Goal: Task Accomplishment & Management: Complete application form

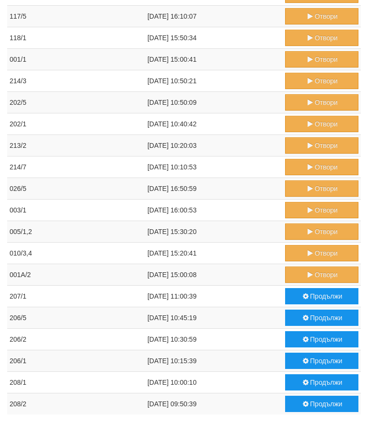
scroll to position [463, 0]
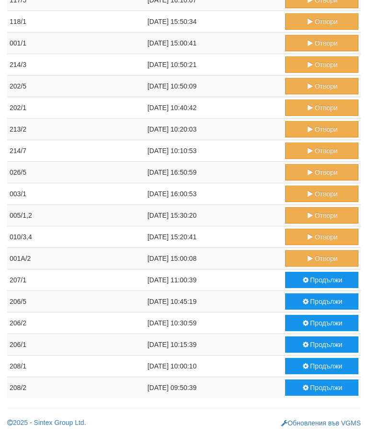
click at [316, 260] on button "Отвори" at bounding box center [321, 258] width 73 height 16
click at [315, 237] on button "Отвори" at bounding box center [321, 237] width 73 height 16
click at [317, 216] on button "Отвори" at bounding box center [321, 215] width 73 height 16
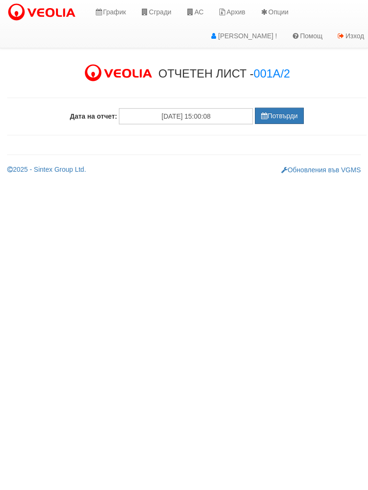
click at [284, 113] on button "Потвърди" at bounding box center [279, 116] width 49 height 16
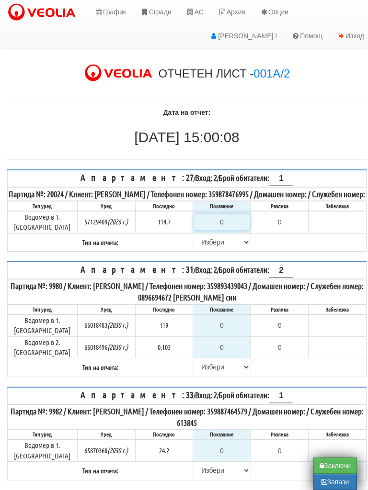
click at [229, 229] on input "0" at bounding box center [221, 222] width 57 height 16
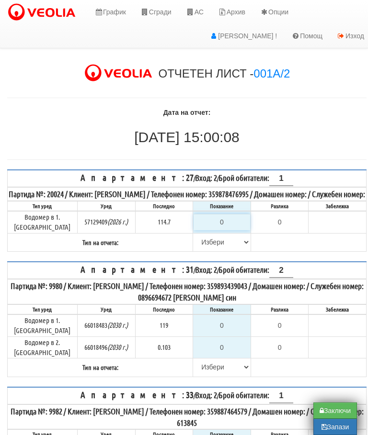
type input "1"
type input "-113.700"
type input "11"
type input "-103.700"
type input "115"
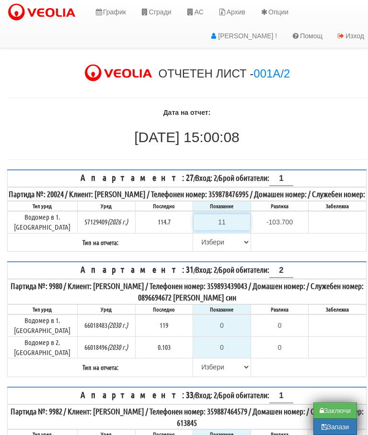
type input "0.300"
type input "115.2"
type input "0.5"
type input "115.2"
click at [197, 250] on select "Избери Визуален Телефон Бележка Неосигурен достъп Самоотчет Служебно Дистанцион…" at bounding box center [221, 242] width 57 height 16
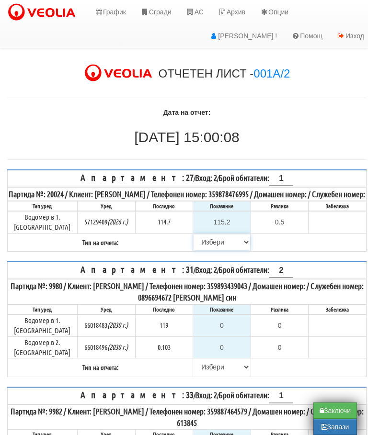
scroll to position [118, 6]
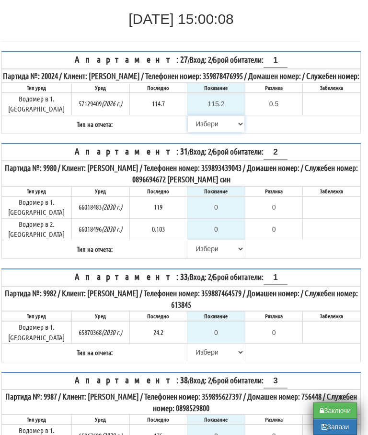
select select "89c75930-9bfd-e511-80be-8d5a1dced85a"
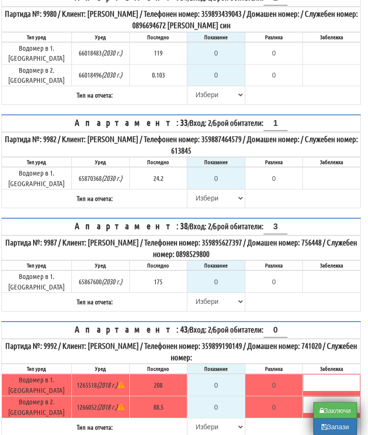
scroll to position [277, 6]
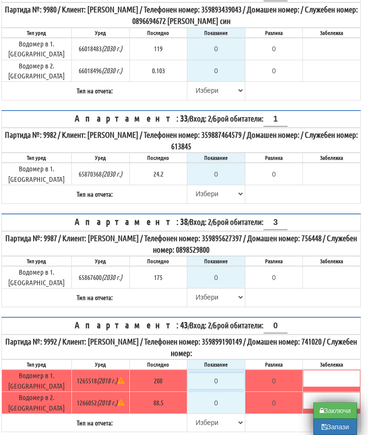
click at [223, 373] on input "0" at bounding box center [216, 381] width 57 height 16
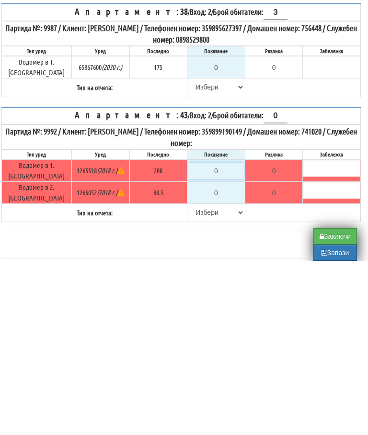
type input "2"
type input "-206.000"
type input "20"
type input "-188.000"
type input "208"
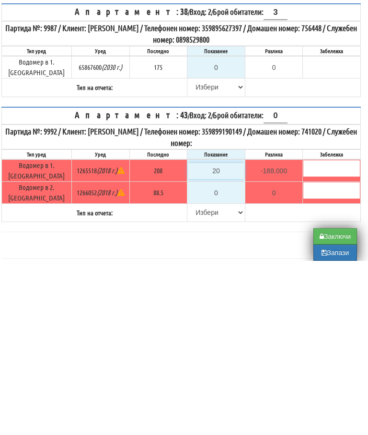
type input "0.000"
type input "208"
click at [220, 359] on input "0" at bounding box center [216, 367] width 57 height 16
type input "8"
type input "-80.500"
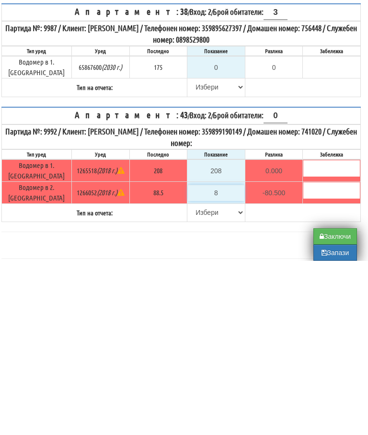
type input "88"
type input "-0.500"
type input "88.5"
type input "0.0"
type input "88.5"
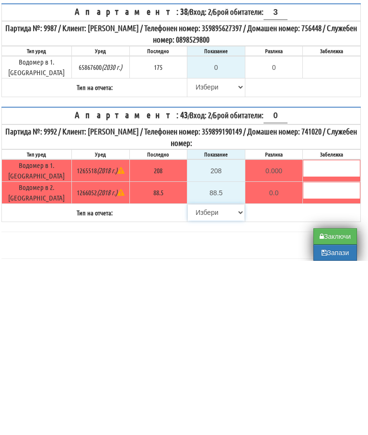
click at [198, 379] on select "[PERSON_NAME] Телефон Бележка Неосигурен достъп Самоотчет Служебно Дистанционен" at bounding box center [216, 387] width 57 height 16
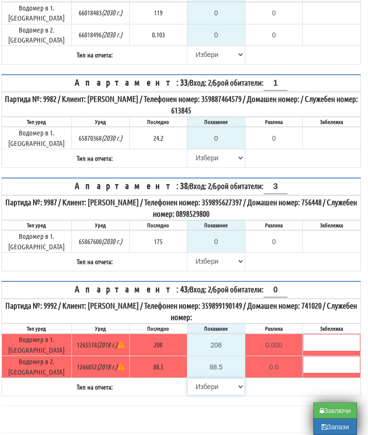
select select "8ac75930-9bfd-e511-80be-8d5a1dced85a"
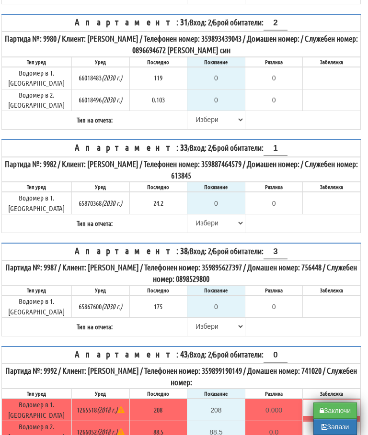
scroll to position [244, 6]
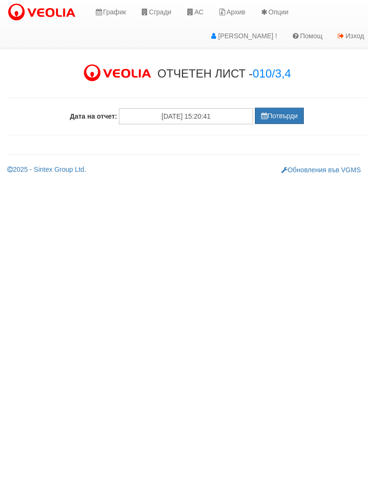
click at [281, 116] on button "Потвърди" at bounding box center [279, 116] width 49 height 16
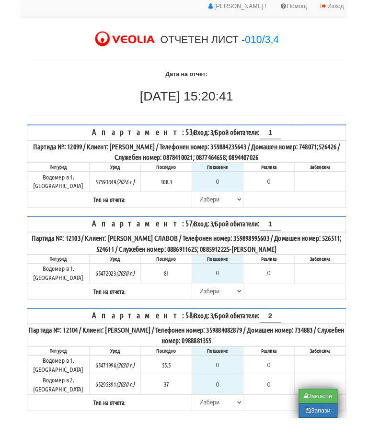
scroll to position [10, 0]
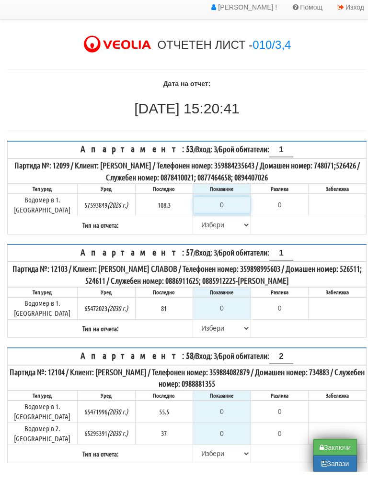
click at [226, 215] on input "0" at bounding box center [221, 223] width 57 height 16
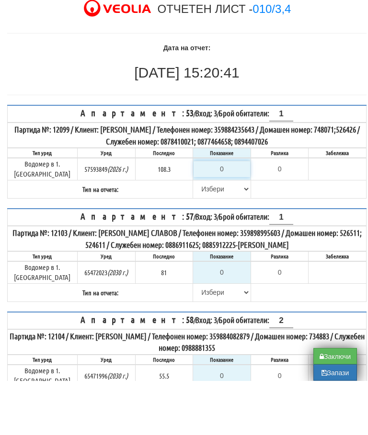
type input "1"
type input "-107.300"
type input "10"
type input "-98.300"
type input "108"
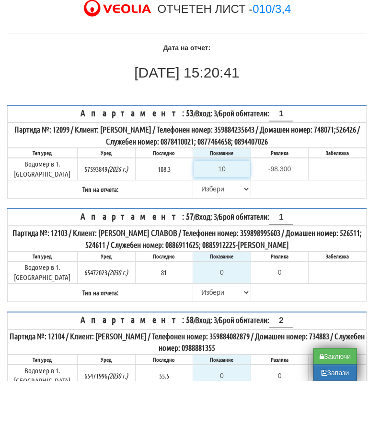
type input "-0.300"
type input "108.8"
type input "0.5"
type input "108.8"
click at [197, 236] on select "[PERSON_NAME] Телефон Бележка Неосигурен достъп Самоотчет Служебно Дистанционен" at bounding box center [221, 244] width 57 height 16
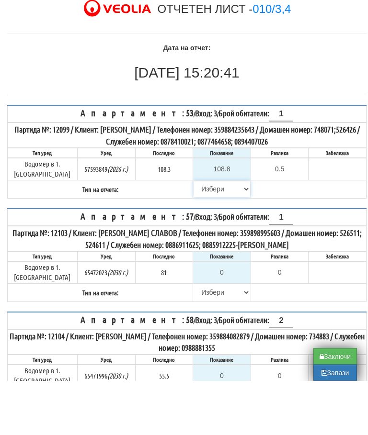
scroll to position [65, 0]
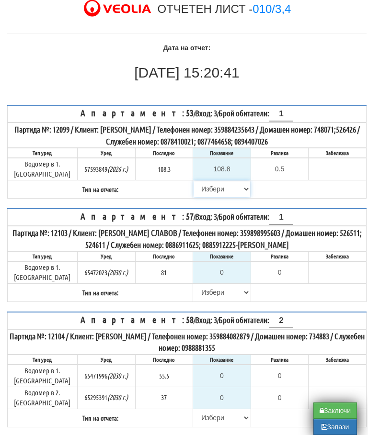
select select "89c75930-9bfd-e511-80be-8d5a1dced85a"
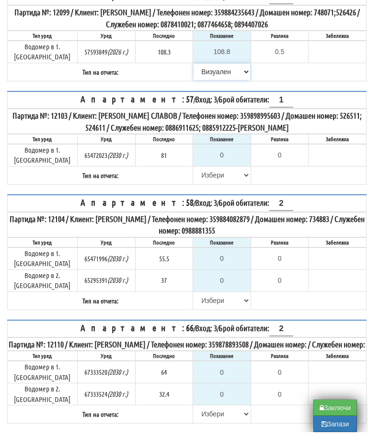
scroll to position [215, 0]
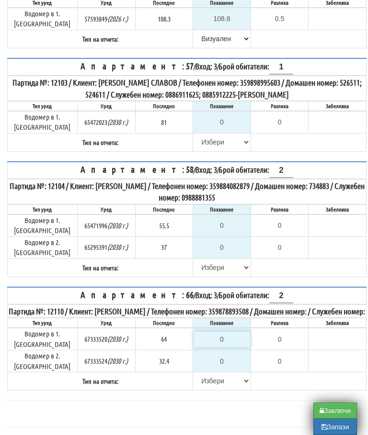
click at [227, 331] on input "0" at bounding box center [221, 339] width 57 height 16
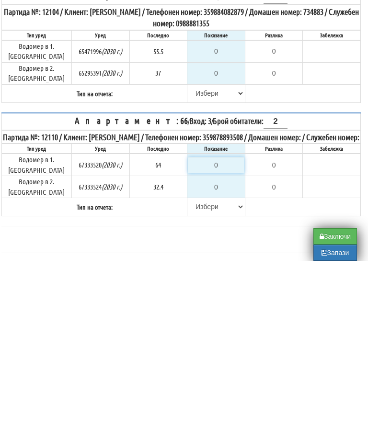
type input "6"
type input "-58.000"
type input "64"
type input "0.000"
type input "64"
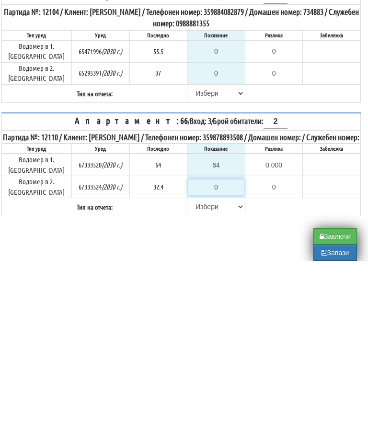
click at [230, 353] on input "0" at bounding box center [216, 361] width 57 height 16
type input "3"
type input "-29.400"
type input "33"
type input "0.600"
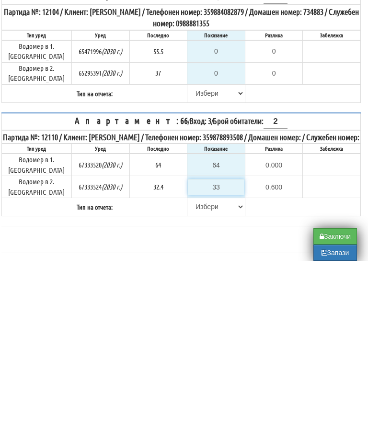
type input "33"
click at [198, 373] on select "[PERSON_NAME] Телефон Бележка Неосигурен достъп Самоотчет Служебно Дистанционен" at bounding box center [216, 381] width 57 height 16
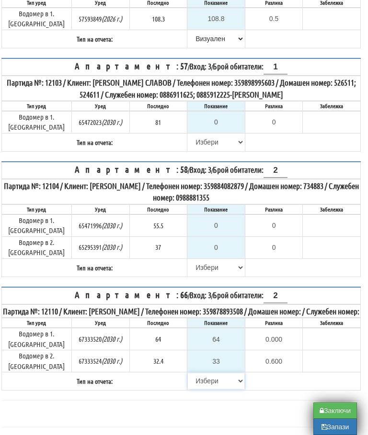
select select "8bc75930-9bfd-e511-80be-8d5a1dced85a"
click at [222, 239] on input "0" at bounding box center [216, 247] width 57 height 16
type input "3"
type input "-34.000"
type input "37"
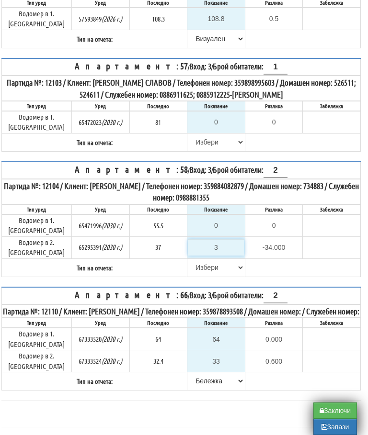
type input "0.000"
type input "37.1"
type input "0.100"
type input "37.1"
click at [215, 217] on input "0" at bounding box center [216, 225] width 57 height 16
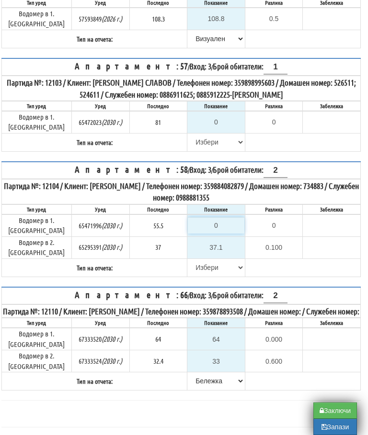
type input "5"
type input "-50.500"
type input "56"
type input "0.500"
type input "56.3"
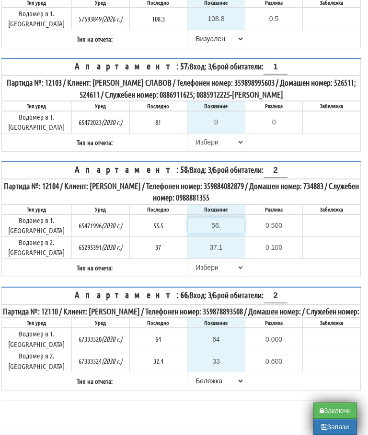
type input "0.8"
type input "56.3"
click at [192, 260] on select "[PERSON_NAME] Телефон Бележка Неосигурен достъп Самоотчет Служебно Дистанционен" at bounding box center [216, 268] width 57 height 16
select select "89c75930-9bfd-e511-80be-8d5a1dced85a"
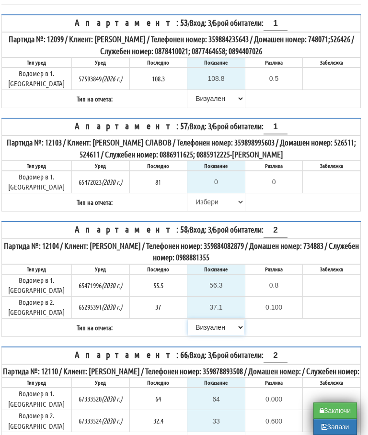
scroll to position [154, 6]
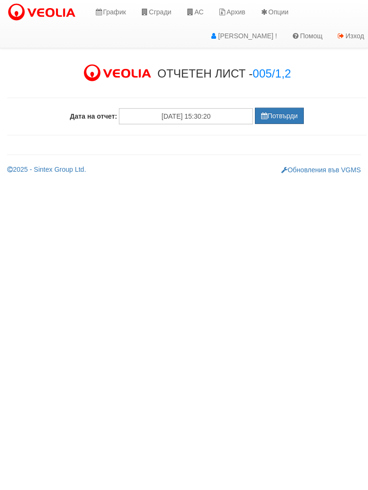
click at [279, 114] on button "Потвърди" at bounding box center [279, 116] width 49 height 16
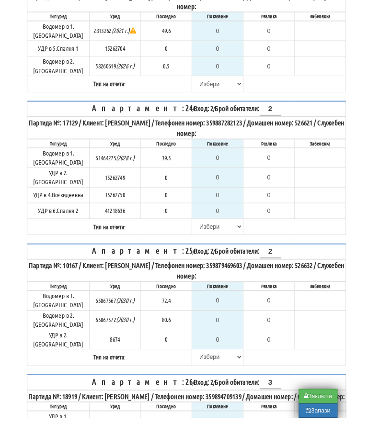
scroll to position [2982, 0]
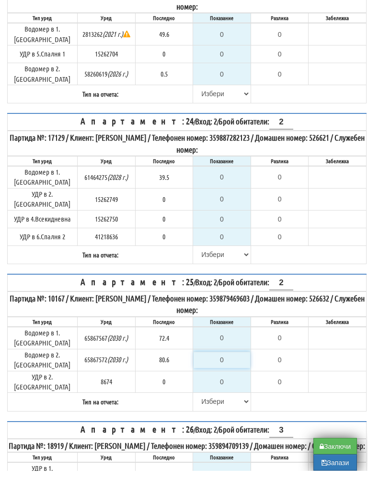
click at [225, 372] on input "0" at bounding box center [221, 380] width 57 height 16
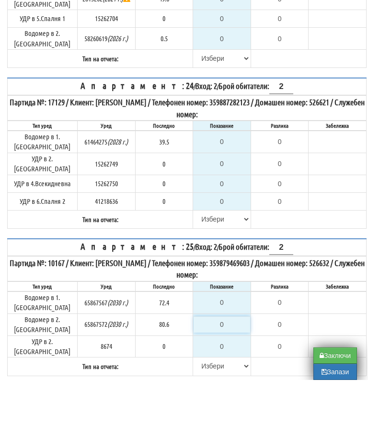
type input "08"
type input "-72.600"
type input "081"
type input "0.400"
type input "081.3"
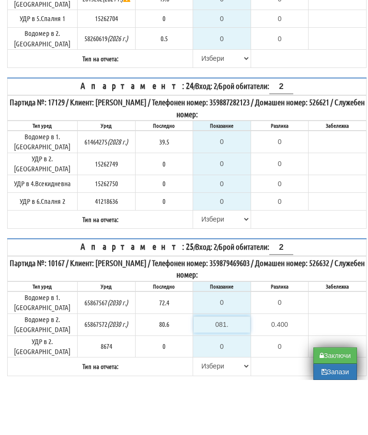
type input "0.7"
type input "081."
type input "0.400"
type input "08"
type input "-72.600"
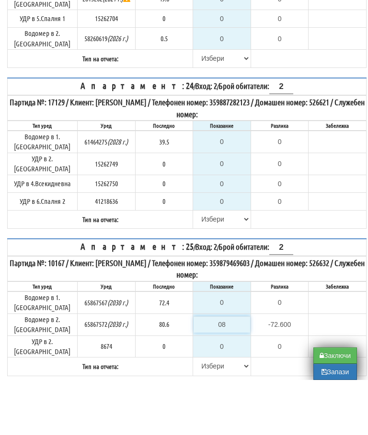
type input "0"
type input "-80.600"
type input "NaN"
type input "8"
type input "-72.600"
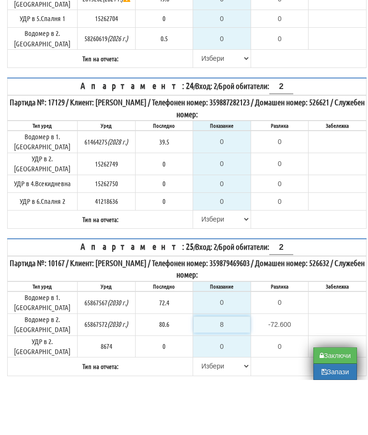
type input "81"
type input "0.400"
type input "81.3"
type input "0.7"
type input "81.3"
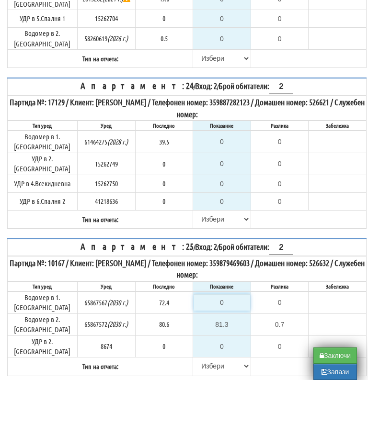
click at [219, 350] on input "0" at bounding box center [221, 358] width 57 height 16
type input "7"
type input "-65.400"
type input "72"
type input "-0.400"
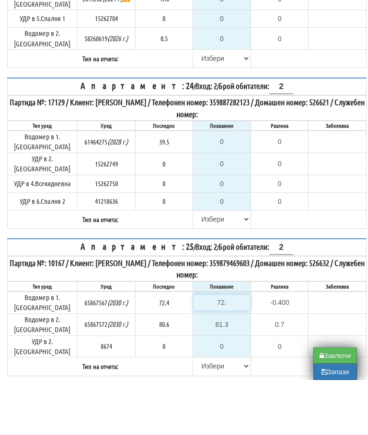
type input "72.4"
type input "0.0"
type input "72.4"
click at [330, 348] on input "text" at bounding box center [337, 356] width 57 height 16
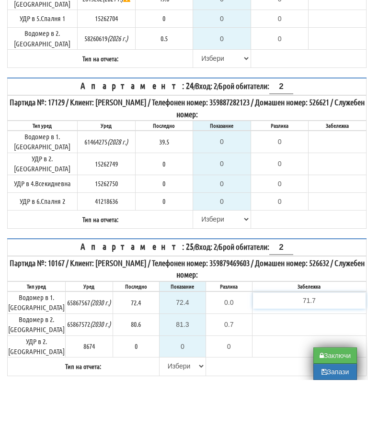
type input "71.7"
click at [170, 413] on tr "Тип на отчета: Избери Визуален Телефон Бележка Неосигурен достъп Самоотчет Служ…" at bounding box center [187, 422] width 359 height 18
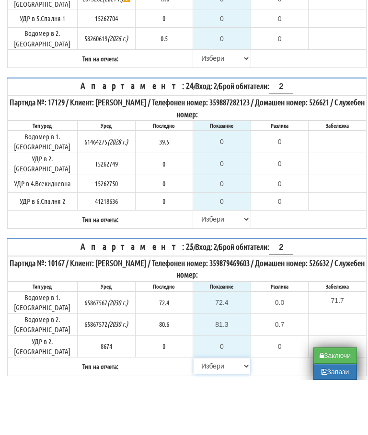
scroll to position [3037, 0]
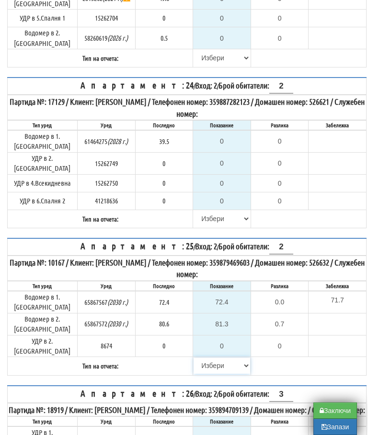
select select "89c75930-9bfd-e511-80be-8d5a1dced85a"
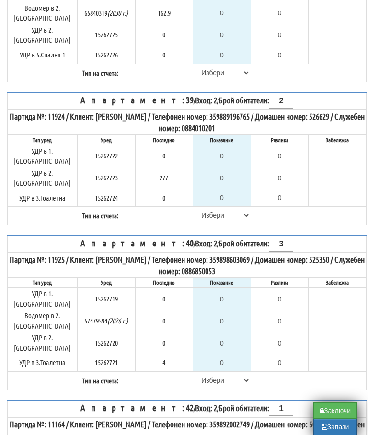
scroll to position [5292, 0]
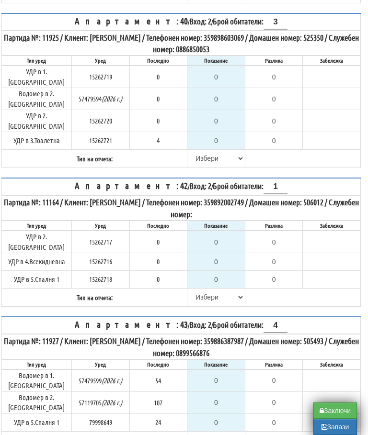
type input "1"
type input "0.000"
type input "1"
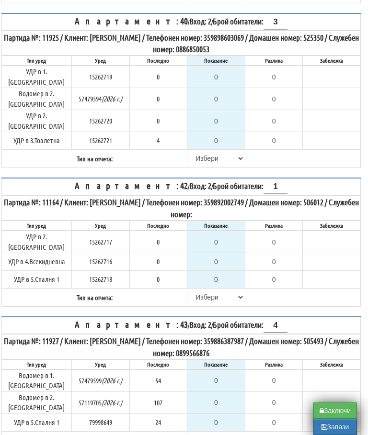
type input "0.000"
select select "8ac75930-9bfd-e511-80be-8d5a1dced85a"
select select "8cc75930-9bfd-e511-80be-8d5a1dced85a"
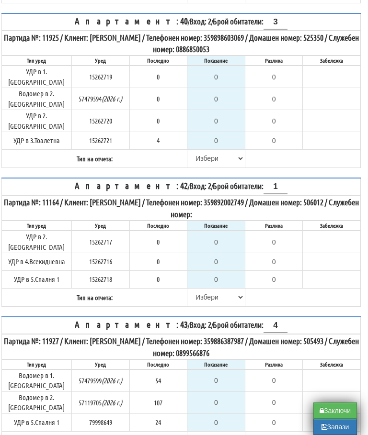
type input "2"
type input "0.000"
type input "0.1"
type input "0.0"
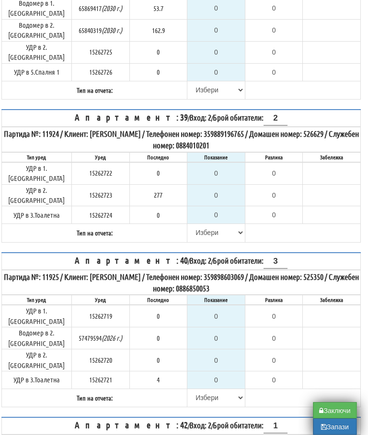
scroll to position [5088, 5]
select select "8cc75930-9bfd-e511-80be-8d5a1dced85a"
type input "54"
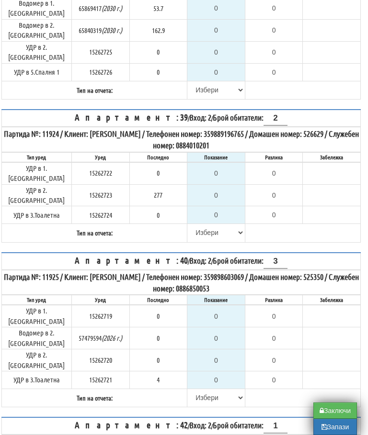
type input "0.000"
type input "107"
type input "0.000"
type input "24"
type input "0.000"
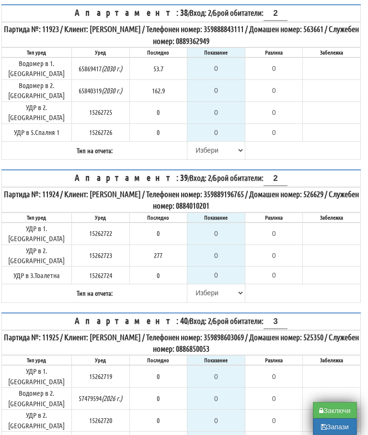
select select "8cc75930-9bfd-e511-80be-8d5a1dced85a"
type input "0.000"
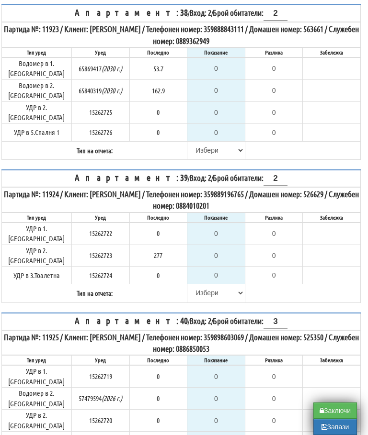
type input "0.000"
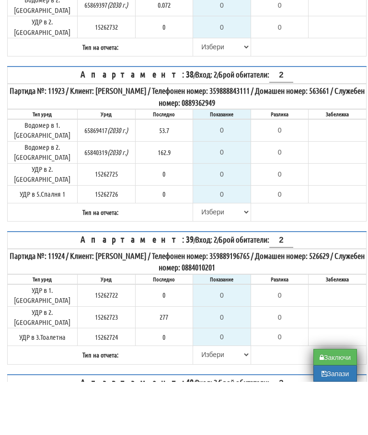
scroll to position [4905, 0]
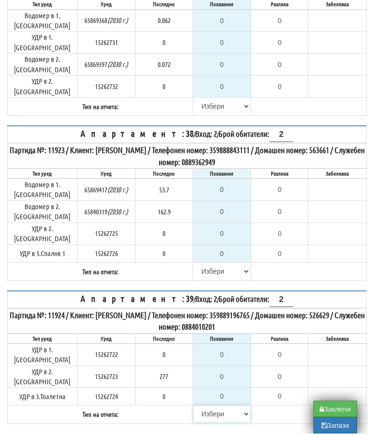
click at [198, 408] on select "[PERSON_NAME] Телефон Бележка Неосигурен достъп Самоотчет Служебно Дистанционен" at bounding box center [221, 416] width 57 height 16
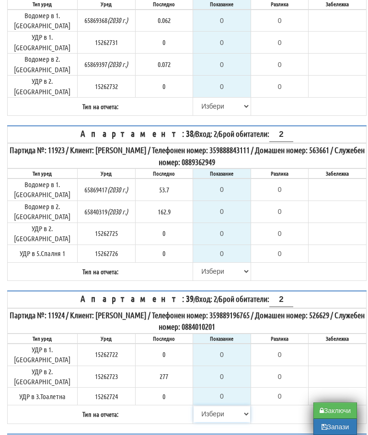
select select "8cc75930-9bfd-e511-80be-8d5a1dced85a"
type input "0.000"
type input "277"
type input "0.000"
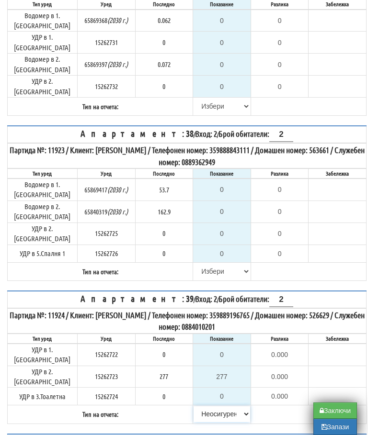
scroll to position [4899, 0]
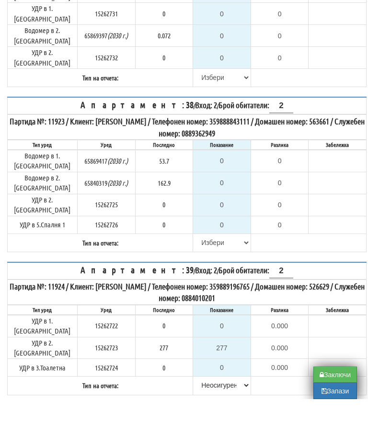
type input "0.000"
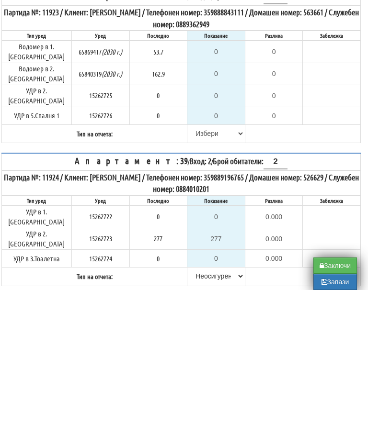
type input "4"
type input "0.000"
type input "4"
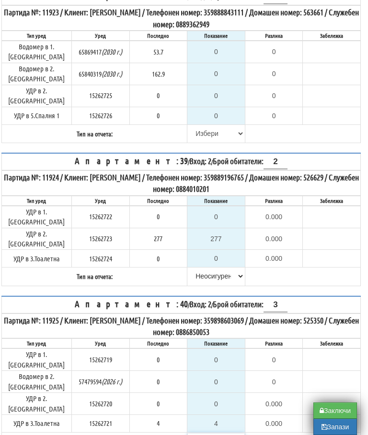
select select "89c75930-9bfd-e511-80be-8d5a1dced85a"
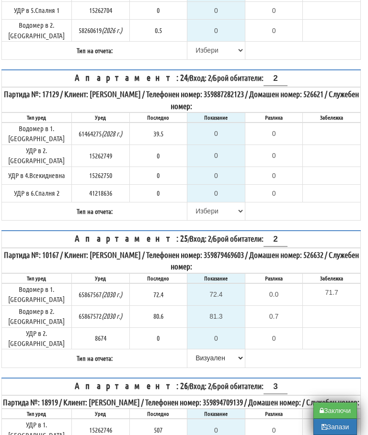
scroll to position [3041, 6]
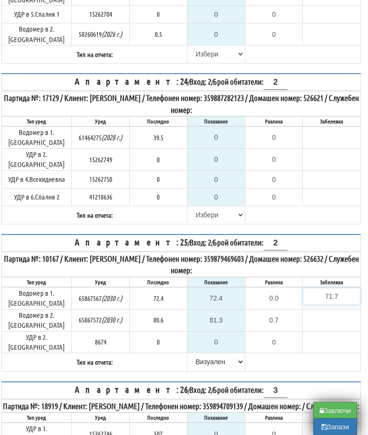
click at [354, 289] on input "71.7" at bounding box center [331, 297] width 57 height 16
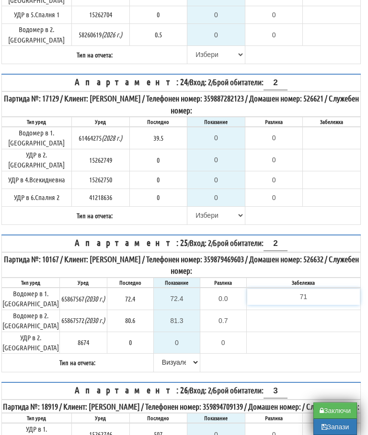
type input "7"
click at [289, 194] on form "Апартамент: 2 / Вход: 1 / Брой обитатели: 2 Партида №: 25422 / Клиент: СТАНЧО И…" at bounding box center [180, 57] width 359 height 5857
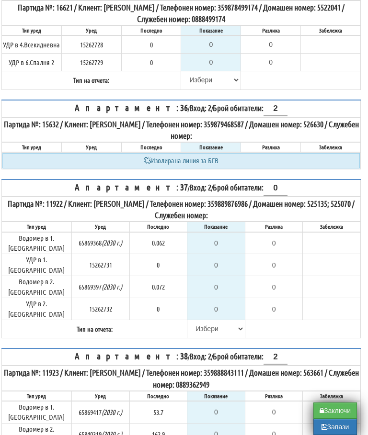
scroll to position [4691, 6]
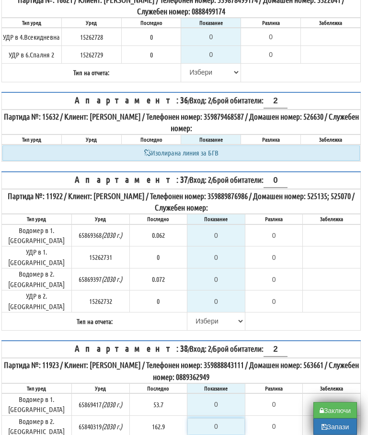
click at [218, 419] on input "0" at bounding box center [216, 427] width 57 height 16
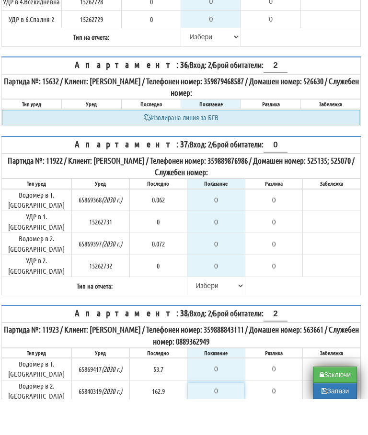
type input "1"
type input "-161.900"
type input "18"
type input "-144.900"
type input "181"
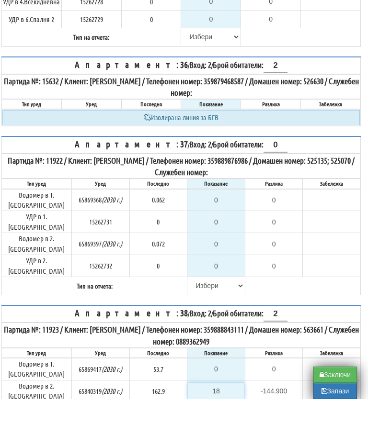
type input "18.100"
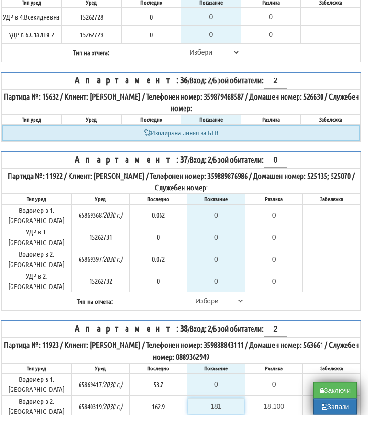
type input "181"
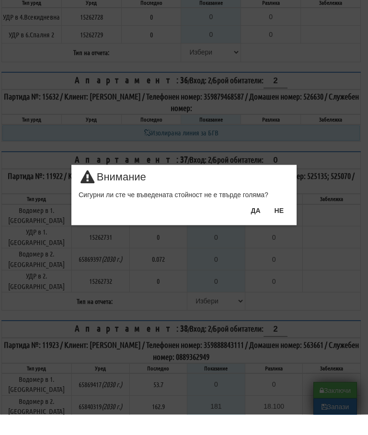
scroll to position [4712, 6]
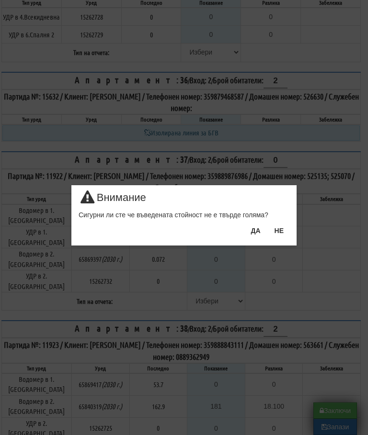
click at [254, 231] on button "ДА" at bounding box center [255, 230] width 21 height 15
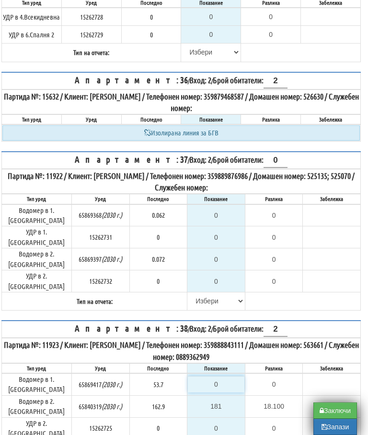
click at [219, 376] on input "0" at bounding box center [216, 384] width 57 height 16
type input "6"
type input "-47.700"
type input "63"
type input "9.300"
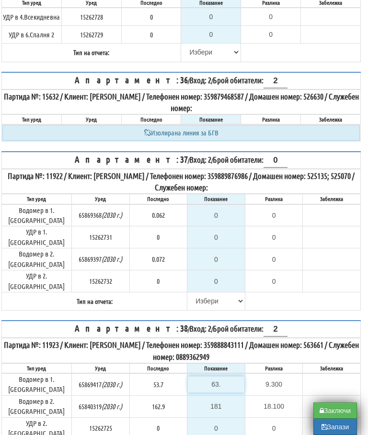
type input "63.3"
type input "9.6"
type input "63.3"
select select "89c75930-9bfd-e511-80be-8d5a1dced85a"
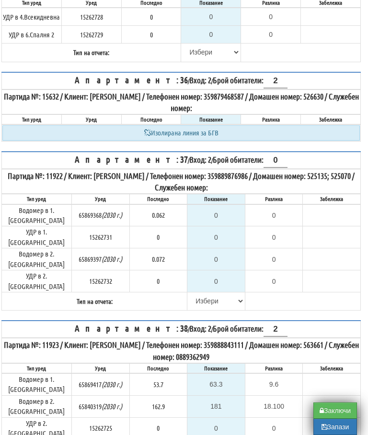
click at [299, 320] on table "Апартамент: 38 / Вход: 2 / Брой обитатели: 2 Партида №: 11923 / Клиент: ИВАН КО…" at bounding box center [180, 398] width 359 height 156
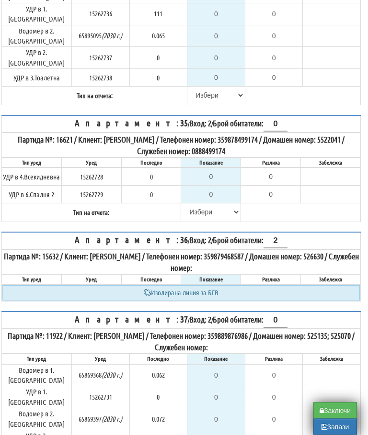
scroll to position [4547, 6]
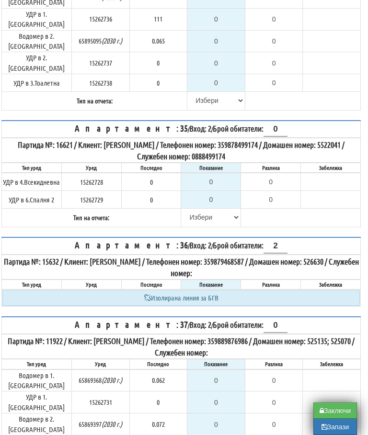
select select "8cc75930-9bfd-e511-80be-8d5a1dced85a"
type input "0.062"
type input "0.000"
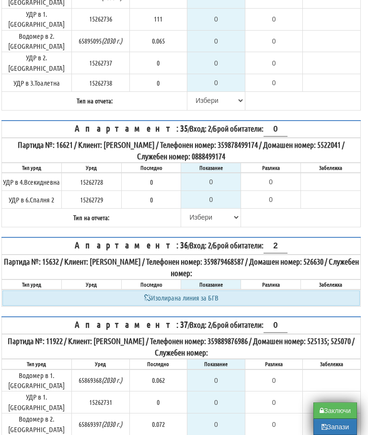
type input "0.072"
type input "0.000"
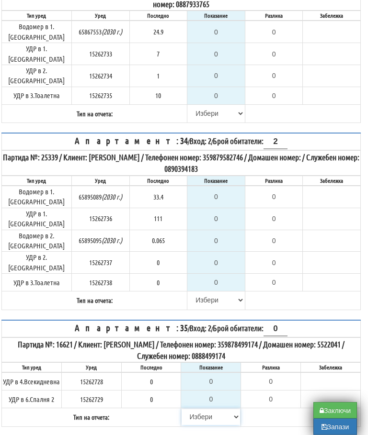
click at [191, 409] on select "[PERSON_NAME] Телефон Бележка Неосигурен достъп Самоотчет Служебно Дистанционен" at bounding box center [210, 417] width 58 height 16
click at [195, 409] on select "[PERSON_NAME] Телефон Бележка Неосигурен достъп Самоотчет Служебно Дистанционен" at bounding box center [210, 417] width 58 height 16
select select "8cc75930-9bfd-e511-80be-8d5a1dced85a"
type input "0.000"
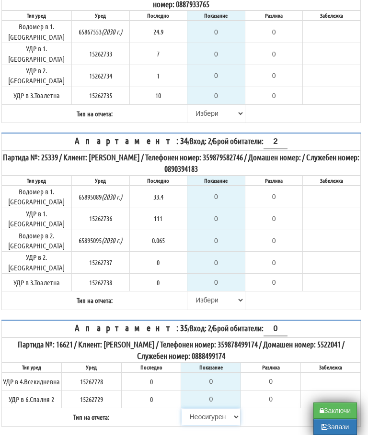
type input "0.000"
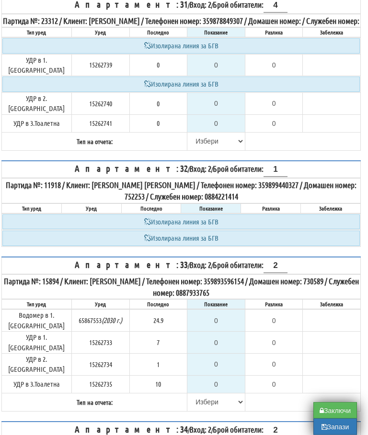
scroll to position [4058, 6]
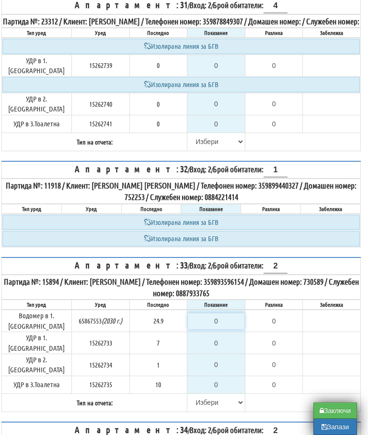
click at [218, 313] on input "0" at bounding box center [216, 321] width 57 height 16
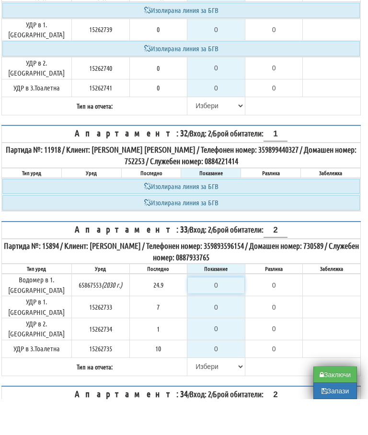
type input "2"
type input "-22.900"
type input "26"
type input "1.100"
type input "26.5"
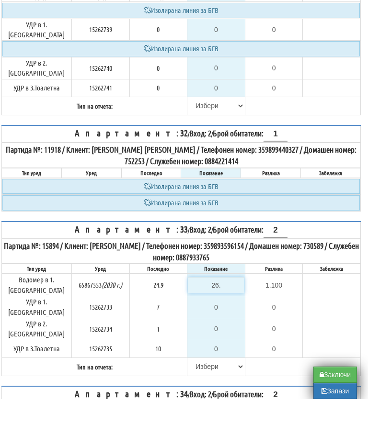
type input "1.6"
type input "26.5"
click at [197, 395] on select "[PERSON_NAME] Телефон Бележка Неосигурен достъп Самоотчет Служебно Дистанционен" at bounding box center [216, 403] width 57 height 16
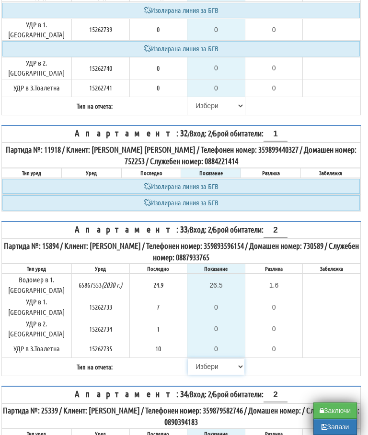
select select "89c75930-9bfd-e511-80be-8d5a1dced85a"
select select "8cc75930-9bfd-e511-80be-8d5a1dced85a"
type input "33.4"
type input "0.0"
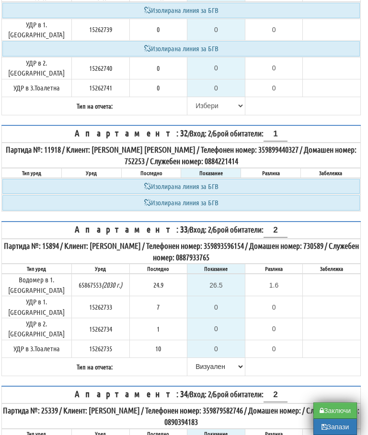
type input "111"
type input "0.000"
type input "0.065"
type input "0.000"
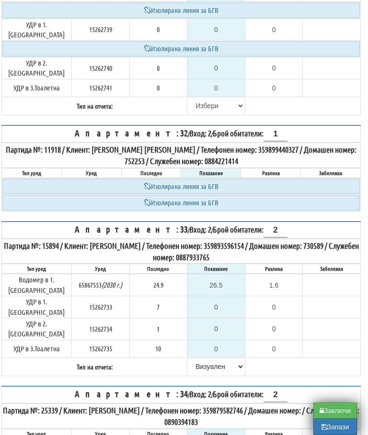
type input "0.000"
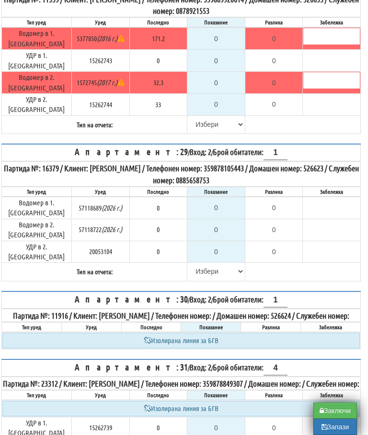
scroll to position [3690, 6]
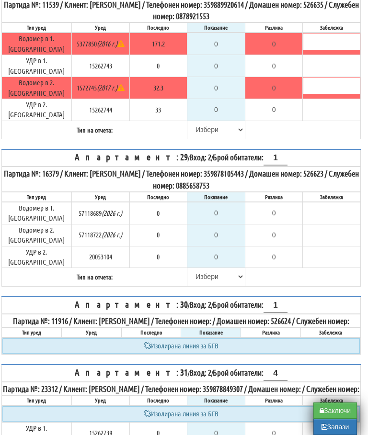
select select "8cc75930-9bfd-e511-80be-8d5a1dced85a"
type input "0.000"
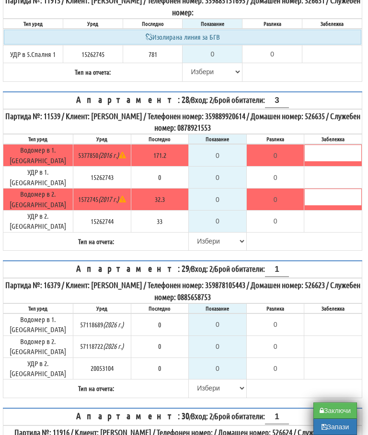
scroll to position [3578, 4]
click at [227, 317] on input "0" at bounding box center [218, 325] width 57 height 16
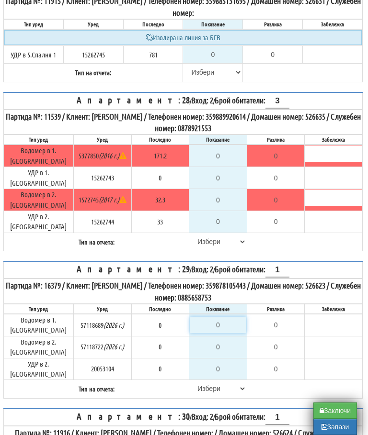
type input "0.000"
click at [225, 339] on input "0" at bounding box center [218, 347] width 57 height 16
type input "0.000"
click at [220, 361] on input "0" at bounding box center [218, 369] width 57 height 16
type input "0.000"
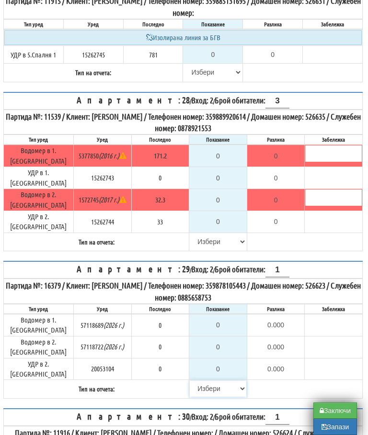
click at [195, 381] on select "[PERSON_NAME] Телефон Бележка Неосигурен достъп Самоотчет Служебно Дистанционен" at bounding box center [218, 389] width 57 height 16
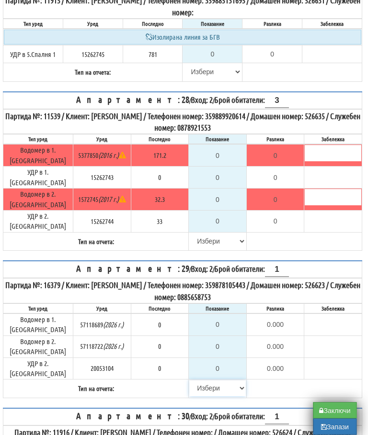
select select "8ac75930-9bfd-e511-80be-8d5a1dced85a"
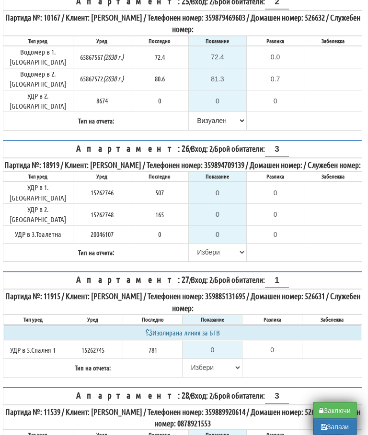
scroll to position [3281, 4]
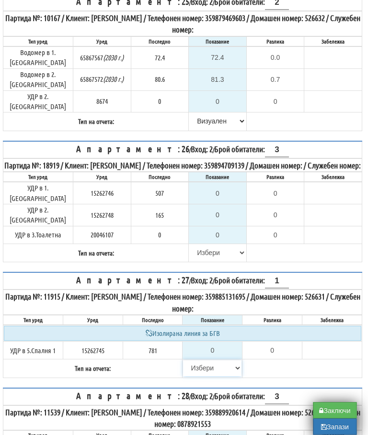
click at [196, 361] on select "[PERSON_NAME] Телефон Бележка Неосигурен достъп Самоотчет Служебно Дистанционен" at bounding box center [212, 369] width 58 height 16
select select "8cc75930-9bfd-e511-80be-8d5a1dced85a"
type input "781"
type input "0.000"
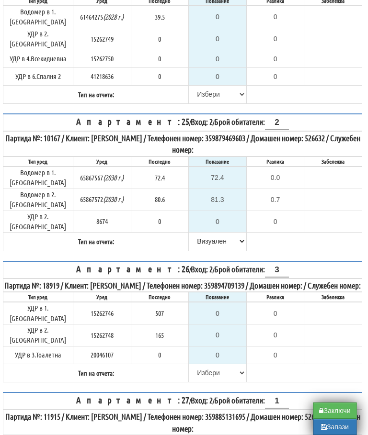
scroll to position [3160, 4]
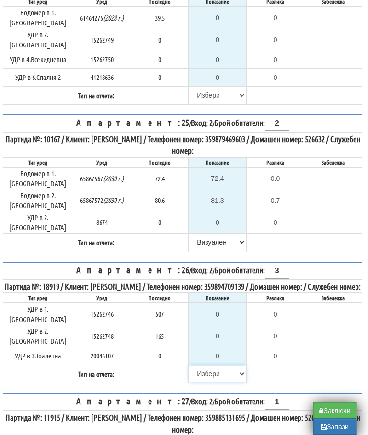
click at [201, 366] on select "[PERSON_NAME] Телефон Бележка Неосигурен достъп Самоотчет Служебно Дистанционен" at bounding box center [218, 374] width 57 height 16
select select "8cc75930-9bfd-e511-80be-8d5a1dced85a"
type input "507"
type input "0.000"
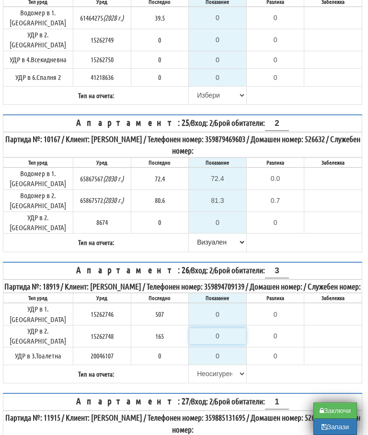
type input "165"
type input "0.000"
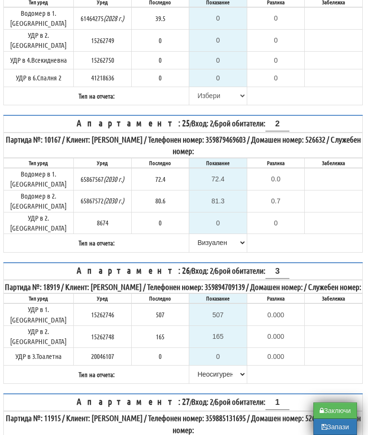
click at [320, 115] on table "Апартамент: 25 / Вход: 2 / Брой обитатели: 2 Партида №: 10167 / Клиент: ДОБРИН …" at bounding box center [182, 184] width 359 height 138
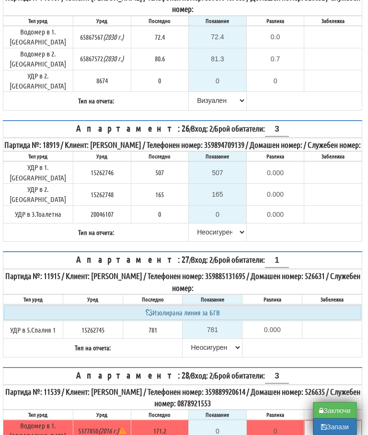
scroll to position [3303, 4]
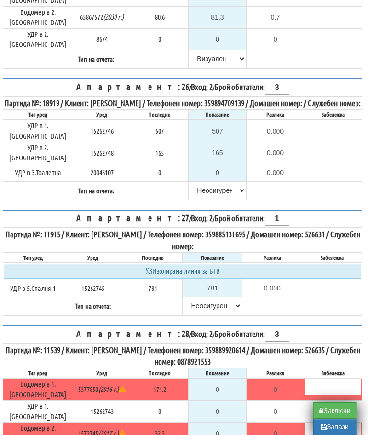
select select "8cc75930-9bfd-e511-80be-8d5a1dced85a"
type input "171.2"
type input "0.0"
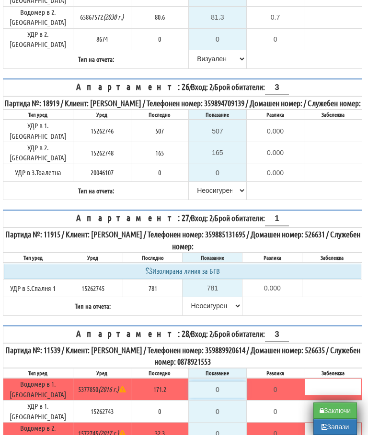
type input "0.000"
type input "32.3"
type input "0.0"
type input "33"
type input "0.000"
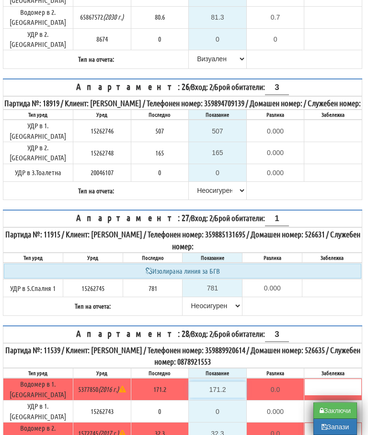
scroll to position [3344, 4]
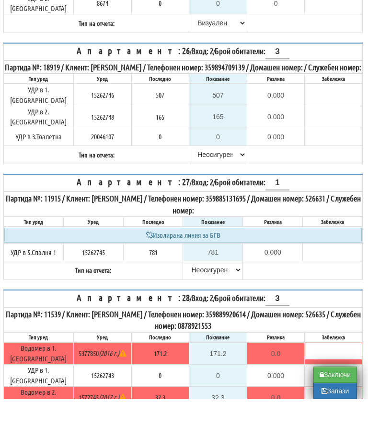
click at [322, 210] on table "Апартамент: 27 / Вход: 2 / Брой обитатели: 1 Партида №: 11915 / Клиент: СТОЯН Т…" at bounding box center [182, 263] width 359 height 106
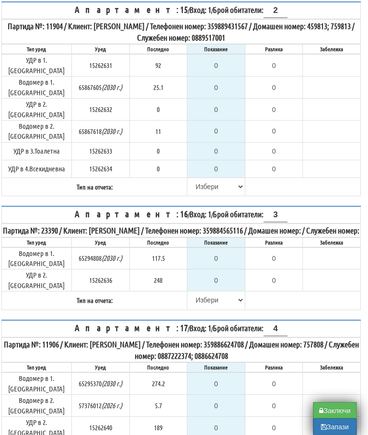
scroll to position [1670, 5]
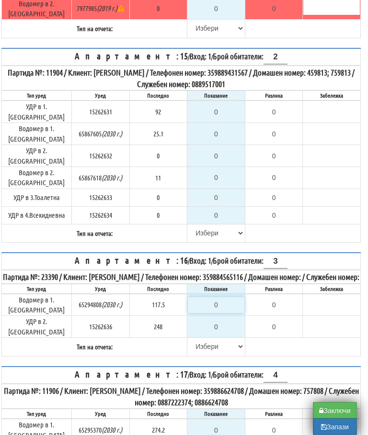
click at [222, 297] on input "0" at bounding box center [216, 305] width 57 height 16
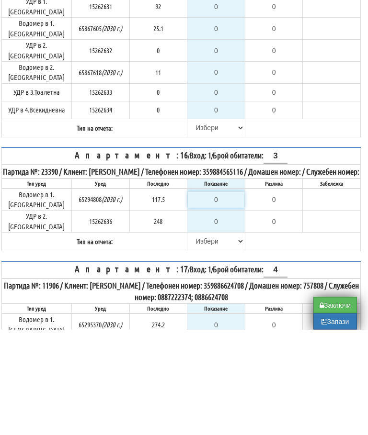
type input "1"
type input "-116.500"
type input "11"
type input "-106.500"
type input "117"
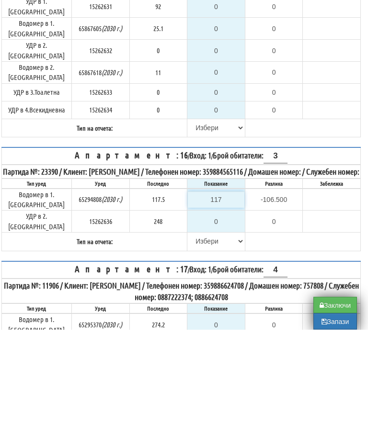
type input "-0.500"
type input "117.5"
type input "0.0"
type input "117.5"
click at [200, 339] on select "[PERSON_NAME] Телефон Бележка Неосигурен достъп Самоотчет Служебно Дистанционен" at bounding box center [216, 347] width 57 height 16
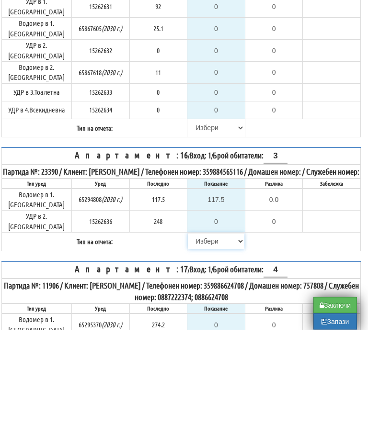
scroll to position [1776, 6]
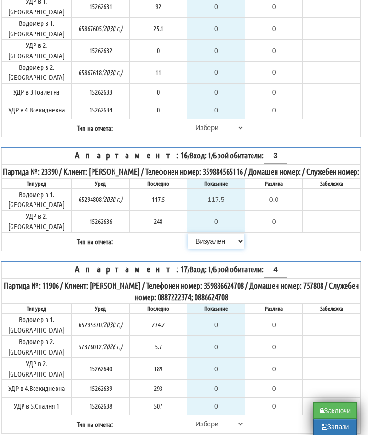
click at [202, 233] on select "[PERSON_NAME] Телефон Бележка Неосигурен достъп Самоотчет Служебно Дистанционен" at bounding box center [216, 241] width 57 height 16
select select "8ac75930-9bfd-e511-80be-8d5a1dced85a"
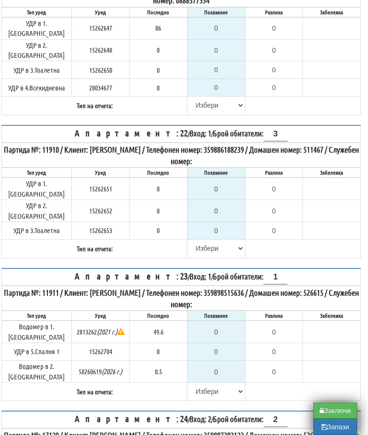
scroll to position [2760, 6]
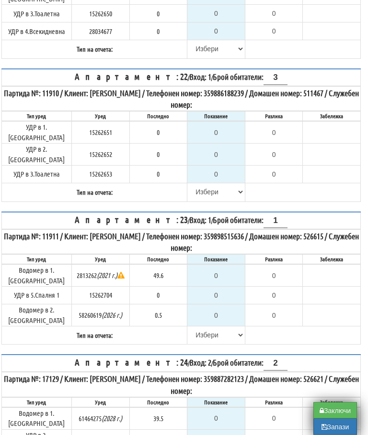
select select "8cc75930-9bfd-e511-80be-8d5a1dced85a"
type input "39.5"
type input "0.0"
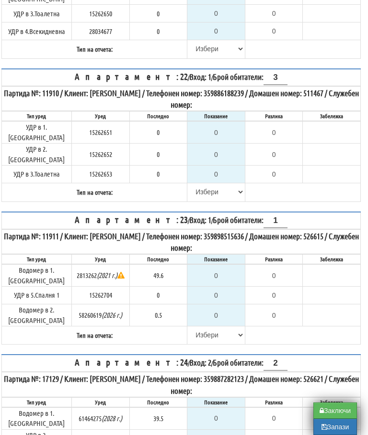
type input "0.000"
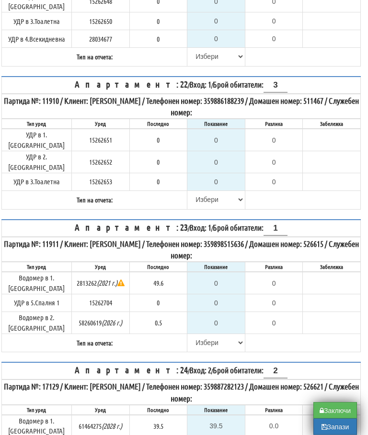
scroll to position [2752, 6]
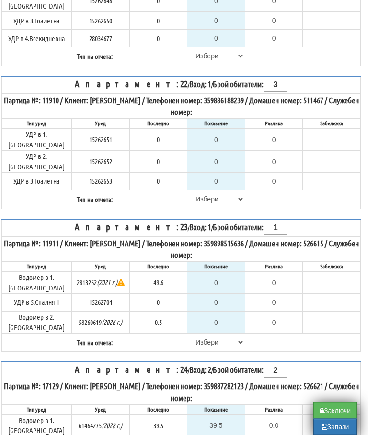
select select
click at [222, 315] on input "0" at bounding box center [216, 323] width 57 height 16
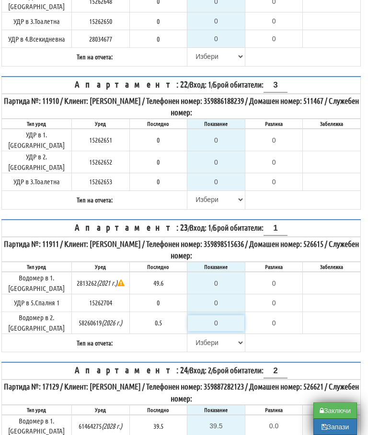
type input "-0.500"
type input "0.5"
type input "0.0"
type input "0.5"
click at [220, 275] on input "0" at bounding box center [216, 283] width 57 height 16
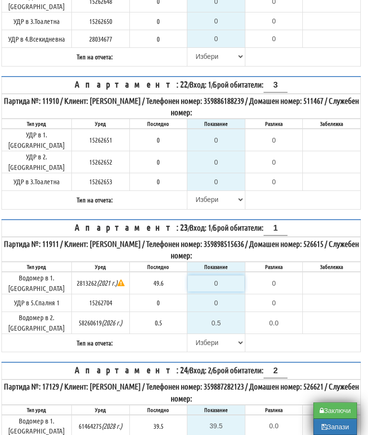
type input "4"
type input "-45.600"
type input "49"
type input "-0.600"
type input "49.7"
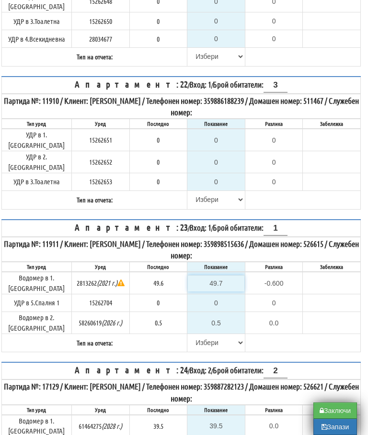
type input "0.1"
type input "49.7"
click at [197, 335] on select "[PERSON_NAME] Телефон Бележка Неосигурен достъп Самоотчет Служебно Дистанционен" at bounding box center [216, 343] width 57 height 16
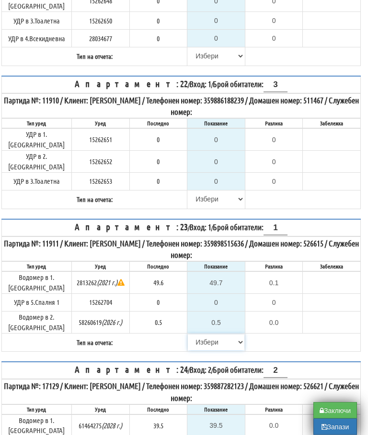
select select "89c75930-9bfd-e511-80be-8d5a1dced85a"
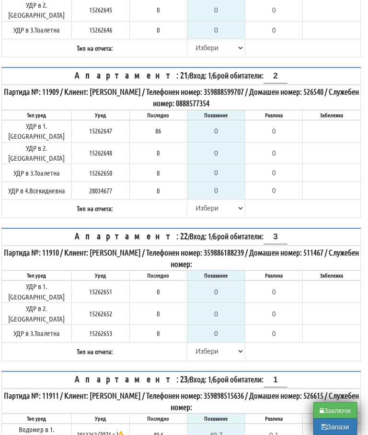
scroll to position [2599, 6]
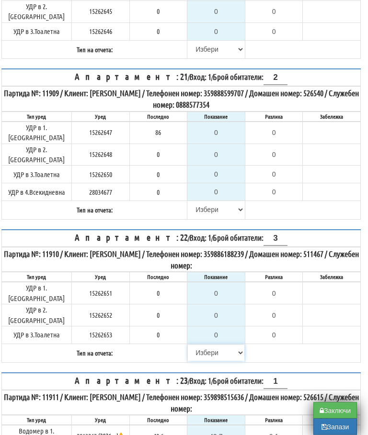
click at [188, 345] on select "[PERSON_NAME] Телефон Бележка Неосигурен достъп Самоотчет Служебно Дистанционен" at bounding box center [216, 353] width 57 height 16
select select "8cc75930-9bfd-e511-80be-8d5a1dced85a"
type input "0.000"
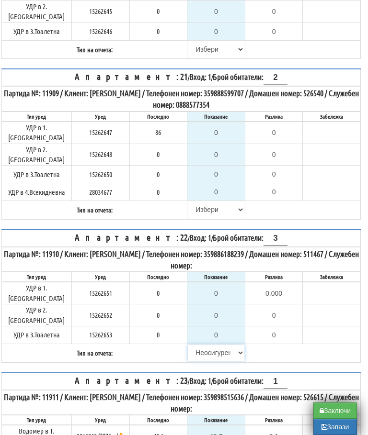
type input "0.000"
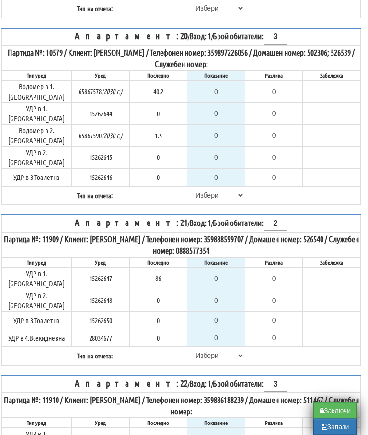
scroll to position [2452, 6]
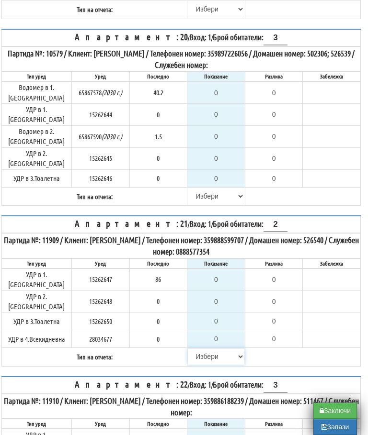
click at [195, 349] on select "[PERSON_NAME] Телефон Бележка Неосигурен достъп Самоотчет Служебно Дистанционен" at bounding box center [216, 357] width 57 height 16
select select "8cc75930-9bfd-e511-80be-8d5a1dced85a"
type input "86"
type input "0.000"
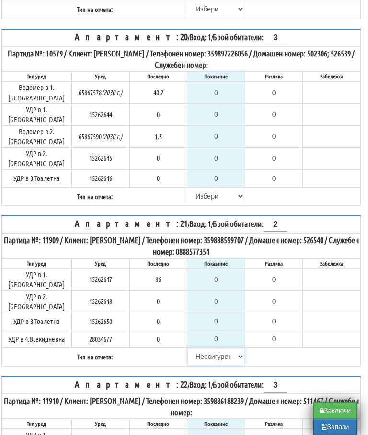
type input "0.000"
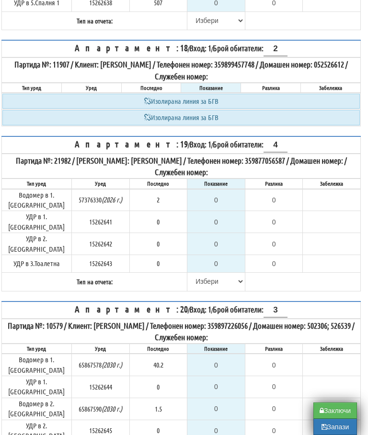
scroll to position [2179, 6]
click at [219, 192] on input "0" at bounding box center [216, 200] width 57 height 16
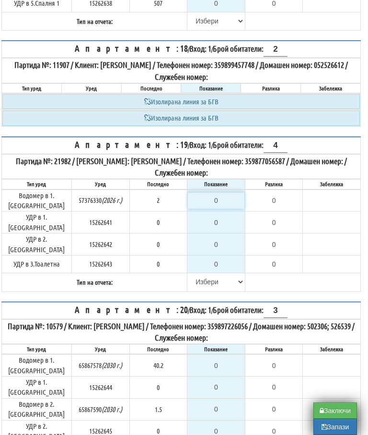
type input "2"
type input "0.000"
type input "2"
click at [194, 274] on select "[PERSON_NAME] Телефон Бележка Неосигурен достъп Самоотчет Служебно Дистанционен" at bounding box center [216, 282] width 57 height 16
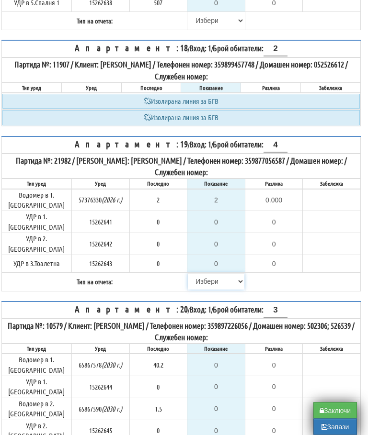
select select "8bc75930-9bfd-e511-80be-8d5a1dced85a"
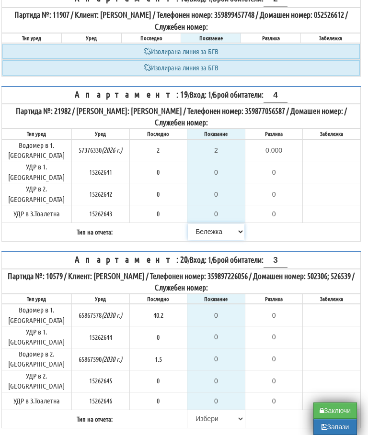
scroll to position [2230, 6]
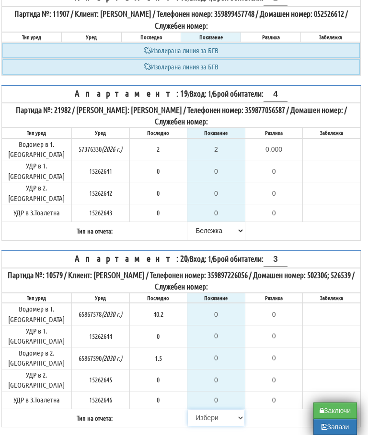
click at [197, 410] on select "[PERSON_NAME] Телефон Бележка Неосигурен достъп Самоотчет Служебно Дистанционен" at bounding box center [216, 418] width 57 height 16
select select "8cc75930-9bfd-e511-80be-8d5a1dced85a"
type input "40.2"
type input "0.0"
type input "0.000"
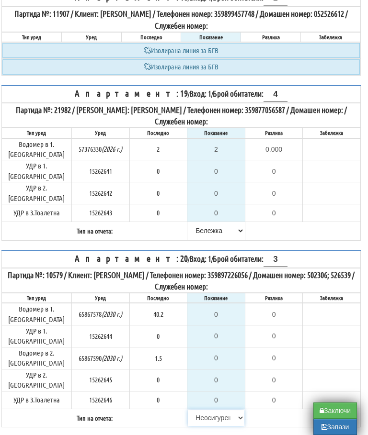
type input "1.5"
type input "0.0"
type input "0.000"
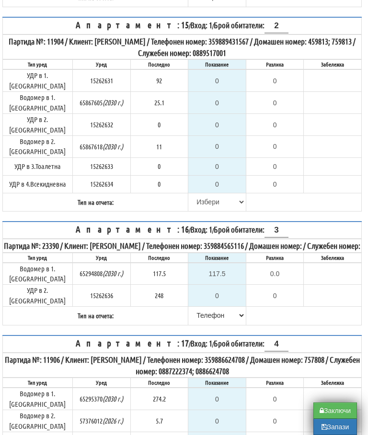
scroll to position [1701, 5]
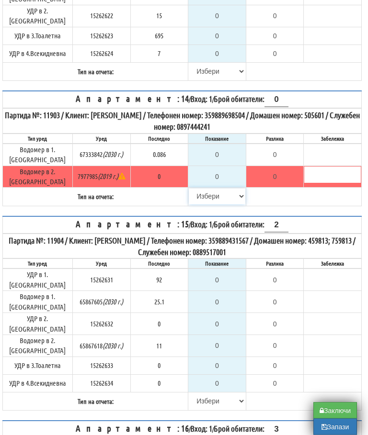
click at [200, 189] on select "[PERSON_NAME] Телефон Бележка Неосигурен достъп Самоотчет Служебно Дистанционен" at bounding box center [217, 197] width 57 height 16
select select "8cc75930-9bfd-e511-80be-8d5a1dced85a"
type input "0.086"
type input "0.000"
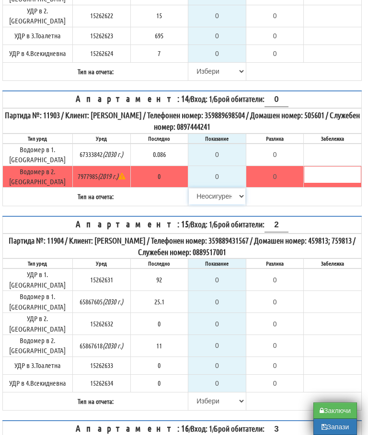
type input "0.000"
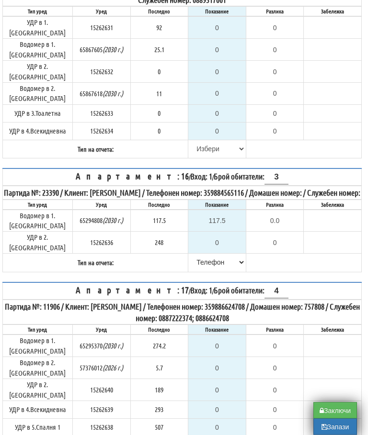
scroll to position [1755, 5]
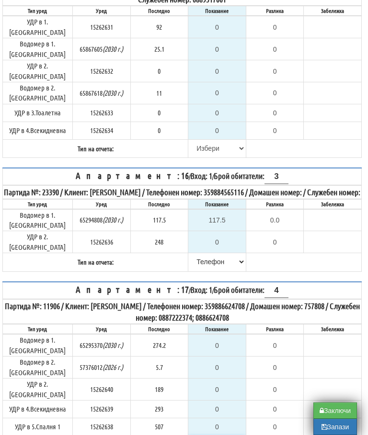
select select "8cc75930-9bfd-e511-80be-8d5a1dced85a"
type input "274.2"
type input "0.0"
type input "5.7"
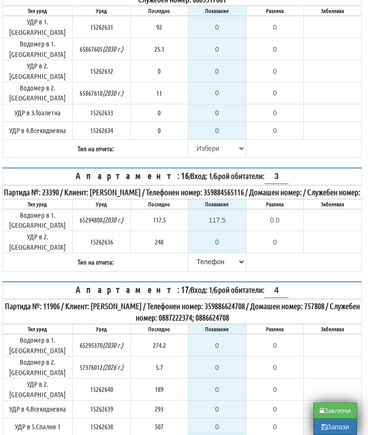
type input "0.0"
type input "189"
type input "0.000"
type input "293"
type input "0.000"
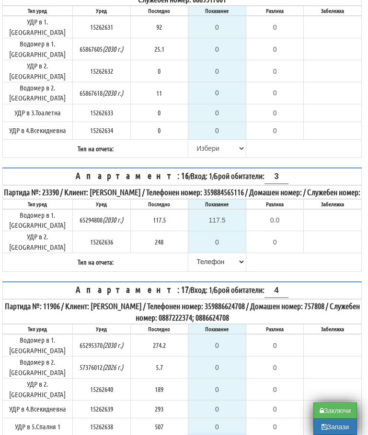
type input "507"
type input "0.000"
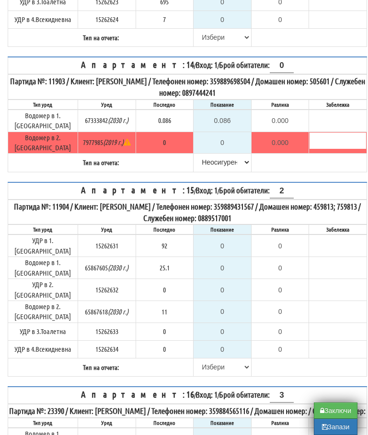
scroll to position [1535, 0]
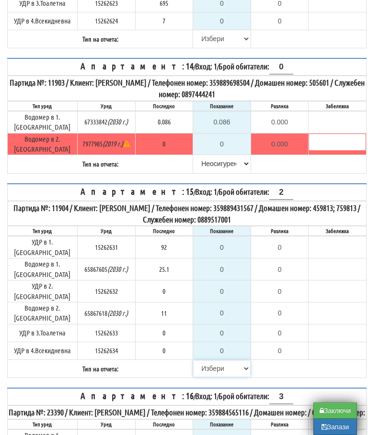
click at [197, 361] on select "[PERSON_NAME] Телефон Бележка Неосигурен достъп Самоотчет Служебно Дистанционен" at bounding box center [221, 369] width 57 height 16
select select "8cc75930-9bfd-e511-80be-8d5a1dced85a"
type input "92"
type input "0.000"
type input "25.1"
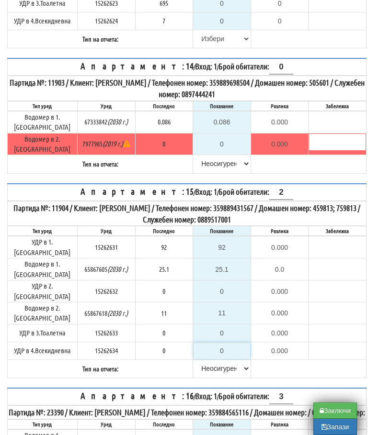
scroll to position [1535, 6]
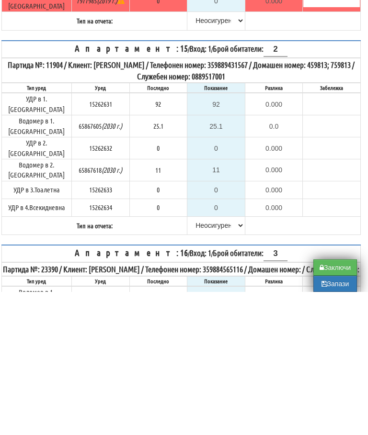
click at [303, 183] on table "Апартамент: 15 / Вход: 1 / Брой обитатели: 2 Партида №: 11904 / Клиент: СТОЙЧО …" at bounding box center [180, 280] width 359 height 195
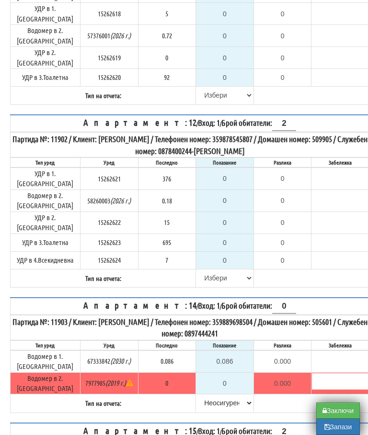
scroll to position [1295, 0]
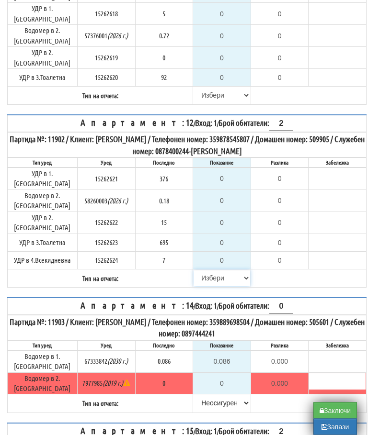
click at [204, 271] on select "[PERSON_NAME] Телефон Бележка Неосигурен достъп Самоотчет Служебно Дистанционен" at bounding box center [221, 279] width 57 height 16
click at [204, 270] on select "[PERSON_NAME] Телефон Бележка Неосигурен достъп Самоотчет Служебно Дистанционен" at bounding box center [221, 278] width 57 height 16
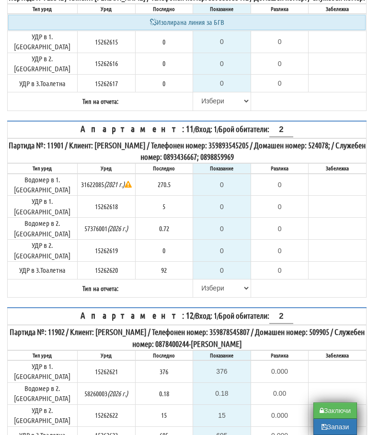
scroll to position [1075, 0]
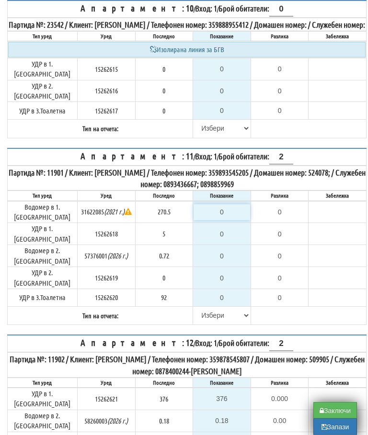
click at [226, 204] on input "0" at bounding box center [221, 212] width 57 height 16
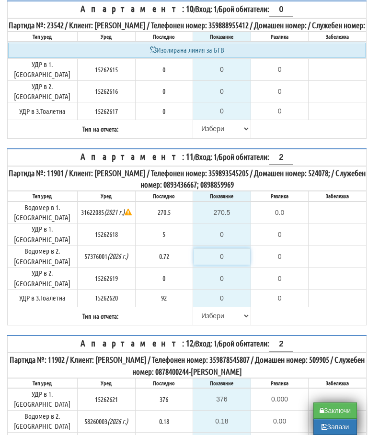
click at [236, 249] on input "0" at bounding box center [221, 257] width 57 height 16
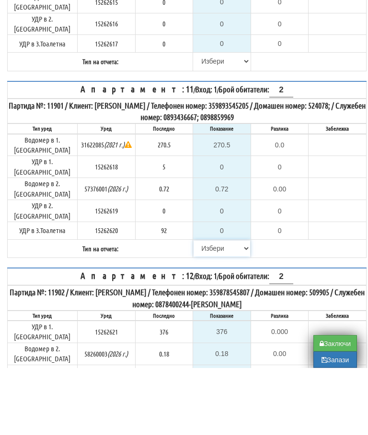
click at [198, 308] on select "[PERSON_NAME] Телефон Бележка Неосигурен достъп Самоотчет Служебно Дистанционен" at bounding box center [221, 316] width 57 height 16
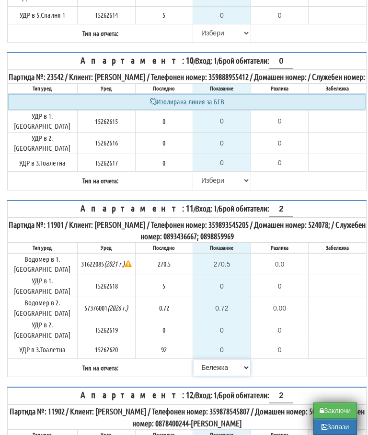
scroll to position [1023, 0]
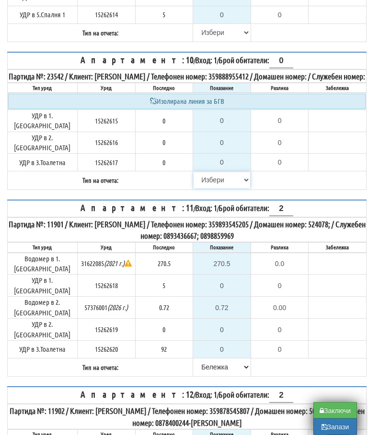
click at [202, 172] on select "[PERSON_NAME] Телефон Бележка Неосигурен достъп Самоотчет Служебно Дистанционен" at bounding box center [221, 180] width 57 height 16
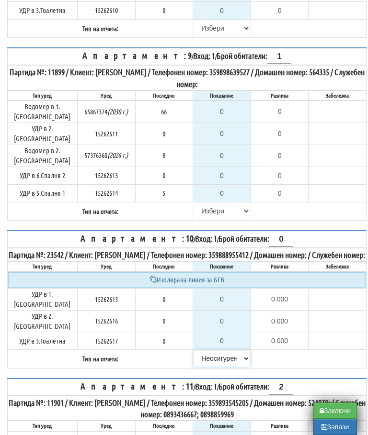
scroll to position [845, 0]
click at [226, 148] on input "0" at bounding box center [221, 156] width 57 height 16
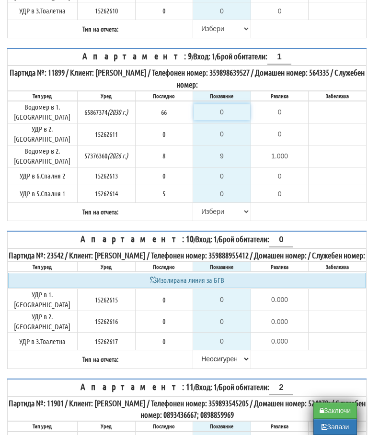
click at [230, 104] on input "0" at bounding box center [221, 112] width 57 height 16
click at [203, 204] on select "[PERSON_NAME] Телефон Бележка Неосигурен достъп Самоотчет Служебно Дистанционен" at bounding box center [221, 212] width 57 height 16
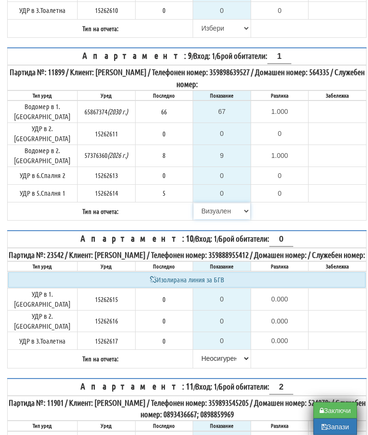
scroll to position [845, 0]
click at [205, 203] on select "[PERSON_NAME] Телефон Бележка Неосигурен достъп Самоотчет Служебно Дистанционен" at bounding box center [221, 211] width 57 height 16
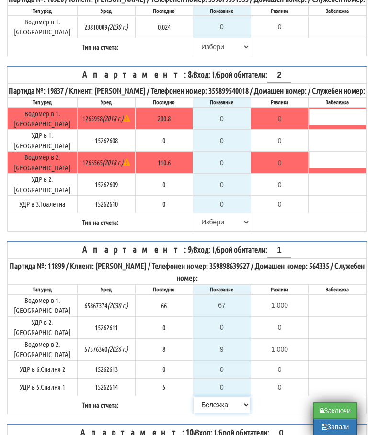
scroll to position [651, 0]
click at [275, 72] on input "2" at bounding box center [279, 76] width 24 height 14
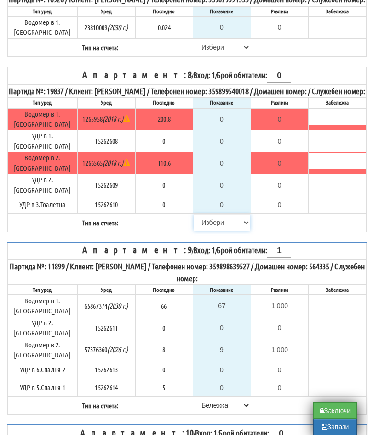
click at [200, 215] on select "[PERSON_NAME] Телефон Бележка Неосигурен достъп Самоотчет Служебно Дистанционен" at bounding box center [221, 223] width 57 height 16
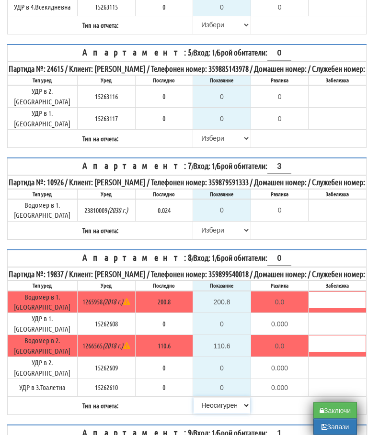
scroll to position [452, 0]
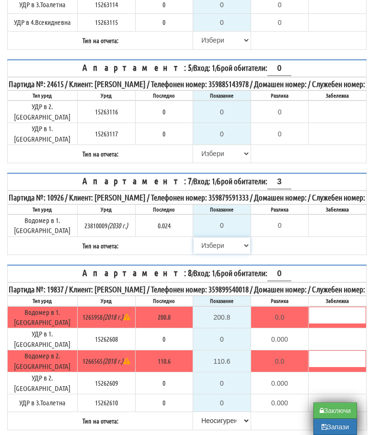
click at [198, 247] on select "[PERSON_NAME] Телефон Бележка Неосигурен достъп Самоотчет Служебно Дистанционен" at bounding box center [221, 246] width 57 height 16
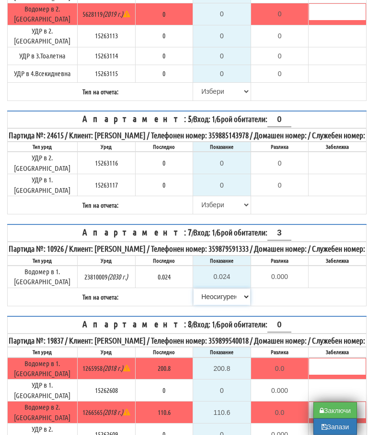
scroll to position [392, 0]
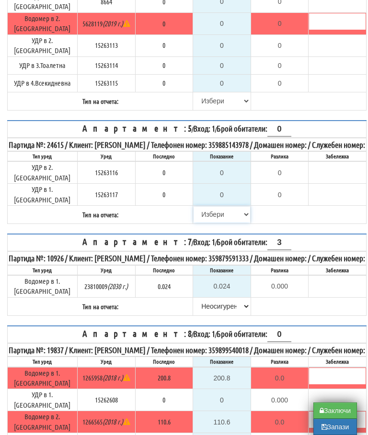
click at [201, 214] on select "[PERSON_NAME] Телефон Бележка Неосигурен достъп Самоотчет Служебно Дистанционен" at bounding box center [221, 214] width 57 height 16
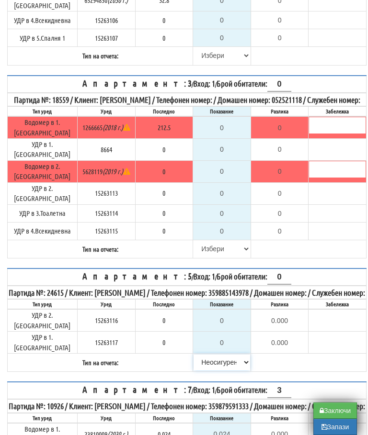
scroll to position [234, 0]
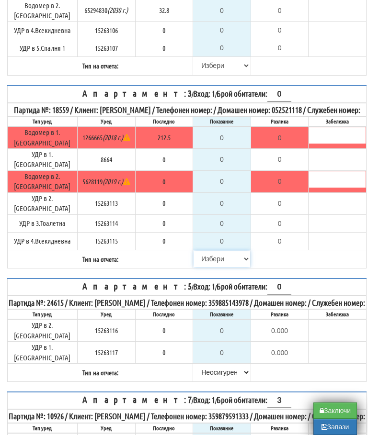
click at [199, 252] on select "[PERSON_NAME] Телефон Бележка Неосигурен достъп Самоотчет Служебно Дистанционен" at bounding box center [221, 259] width 57 height 16
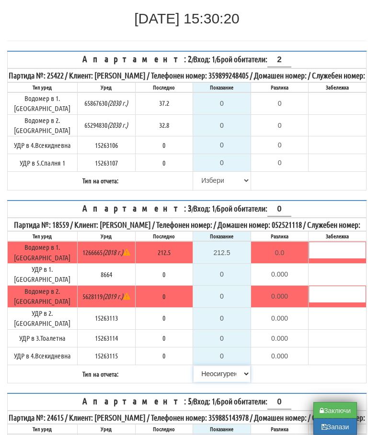
scroll to position [118, 0]
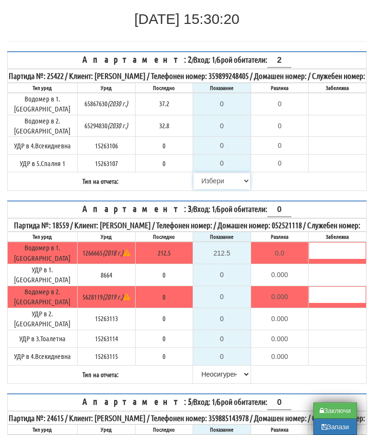
click at [204, 181] on select "[PERSON_NAME] Телефон Бележка Неосигурен достъп Самоотчет Служебно Дистанционен" at bounding box center [221, 181] width 57 height 16
click at [318, 189] on table "Апартамент: 2 / Вход: 1 / Брой обитатели: 2 Партида №: 25422 / Клиент: СТАНЧО И…" at bounding box center [186, 121] width 359 height 140
click at [329, 426] on button "Запази" at bounding box center [335, 427] width 44 height 16
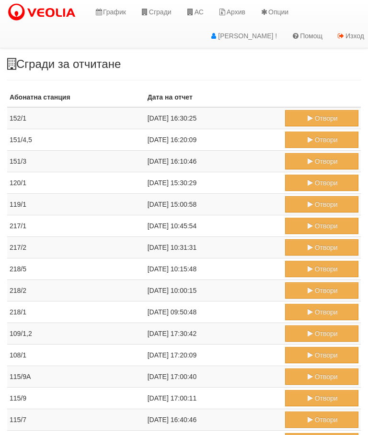
scroll to position [463, 0]
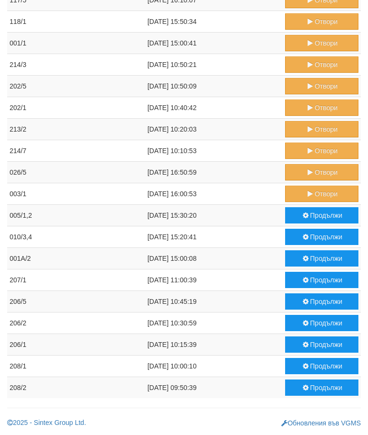
click at [313, 168] on button "Отвори" at bounding box center [321, 172] width 73 height 16
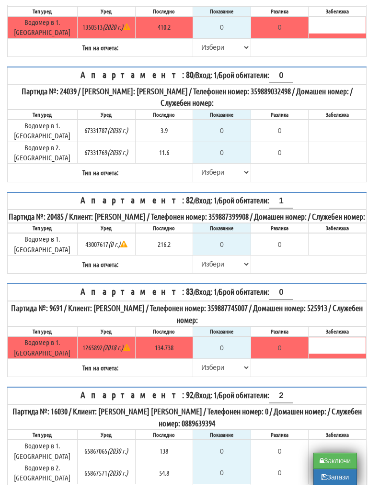
scroll to position [2665, 0]
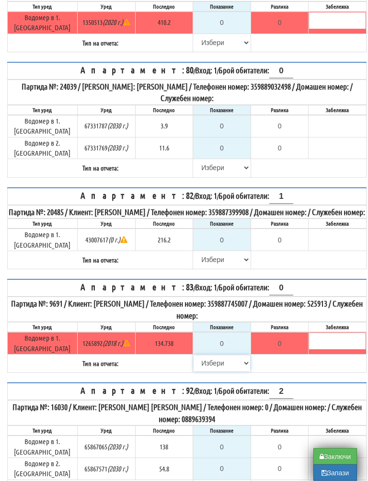
click at [200, 355] on select "[PERSON_NAME] Телефон Бележка Неосигурен достъп Самоотчет Служебно Дистанционен" at bounding box center [221, 363] width 57 height 16
select select "8cc75930-9bfd-e511-80be-8d5a1dced85a"
type input "134.738"
type input "0.000"
click at [199, 252] on select "[PERSON_NAME] Телефон Бележка Неосигурен достъп Самоотчет Служебно Дистанционен" at bounding box center [221, 260] width 57 height 16
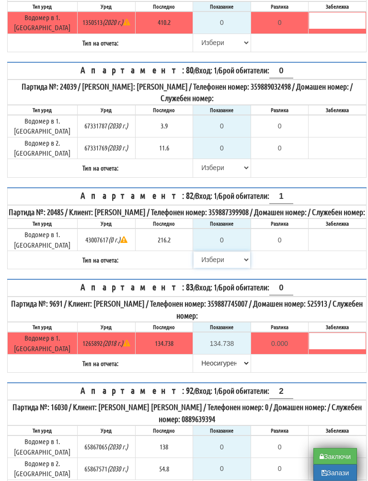
select select "8cc75930-9bfd-e511-80be-8d5a1dced85a"
type input "216.2"
type input "0.0"
click at [204, 480] on select "[PERSON_NAME] Телефон Бележка Неосигурен достъп Самоотчет Служебно Дистанционен" at bounding box center [221, 489] width 57 height 16
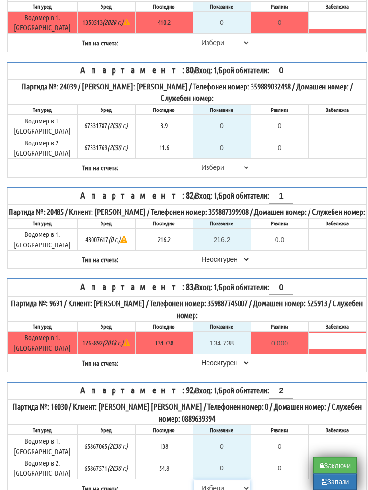
select select "8cc75930-9bfd-e511-80be-8d5a1dced85a"
type input "138"
type input "0.000"
type input "54.8"
type input "0.0"
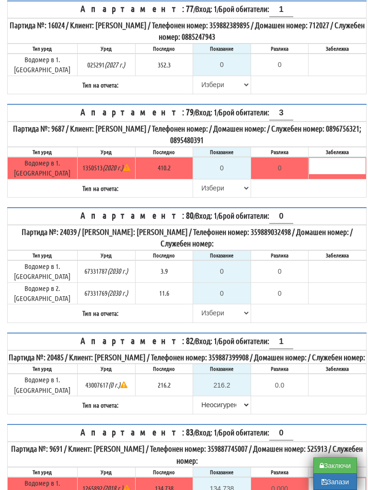
scroll to position [2512, 0]
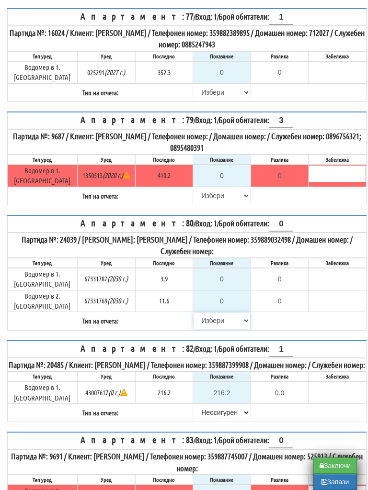
click at [208, 313] on select "[PERSON_NAME] Телефон Бележка Неосигурен достъп Самоотчет Служебно Дистанционен" at bounding box center [221, 321] width 57 height 16
select select "8cc75930-9bfd-e511-80be-8d5a1dced85a"
type input "3.9"
type input "0.0"
type input "11.6"
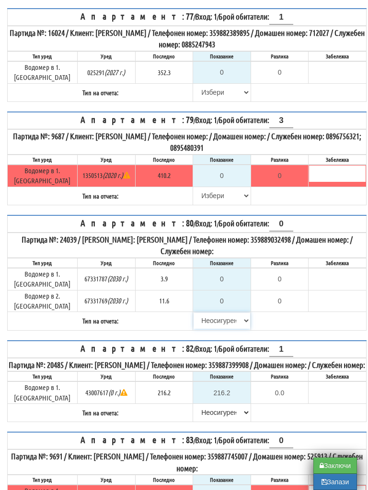
type input "0.0"
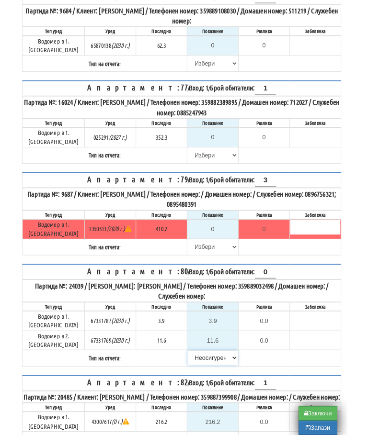
scroll to position [2430, 5]
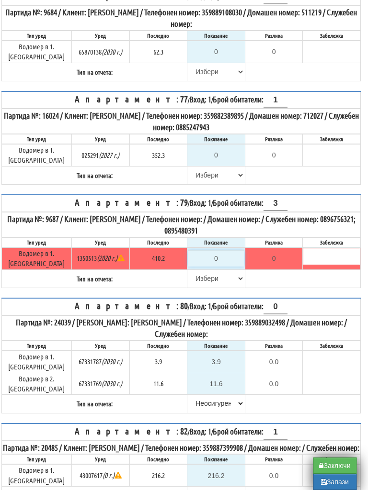
click at [218, 250] on input "0" at bounding box center [216, 258] width 57 height 16
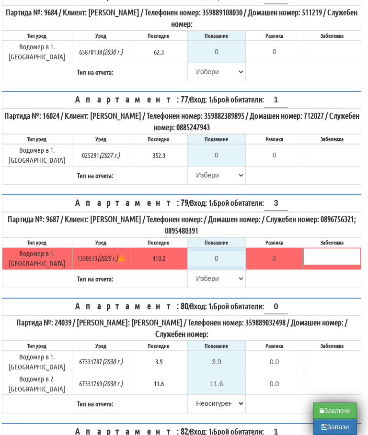
type input "4"
type input "-406.200"
type input "41"
type input "-369.200"
type input "411"
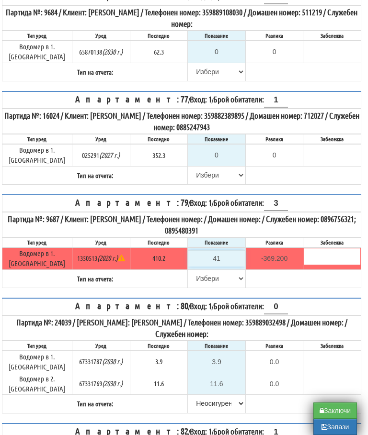
type input "0.800"
type input "411.5"
type input "1.3"
type input "411.5"
click at [195, 271] on select "[PERSON_NAME] Телефон Бележка Неосигурен достъп Самоотчет Служебно Дистанционен" at bounding box center [216, 279] width 57 height 16
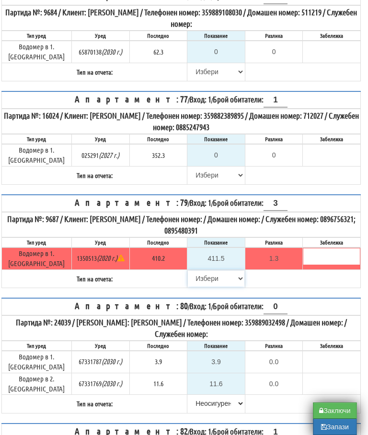
select select "8bc75930-9bfd-e511-80be-8d5a1dced85a"
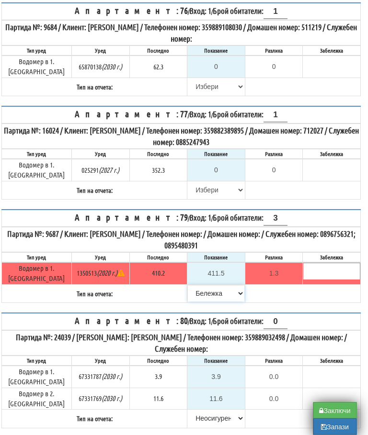
scroll to position [2411, 5]
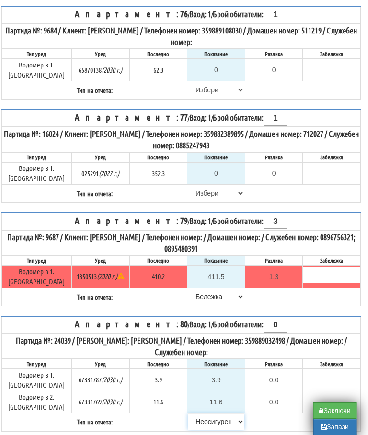
click at [215, 414] on select "[PERSON_NAME] Телефон Бележка Неосигурен достъп Самоотчет Служебно Дистанционен" at bounding box center [216, 422] width 57 height 16
select select "8bc75930-9bfd-e511-80be-8d5a1dced85a"
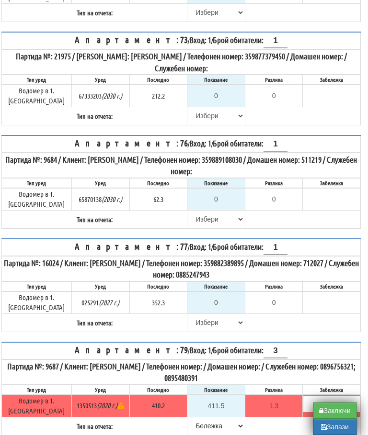
scroll to position [2279, 5]
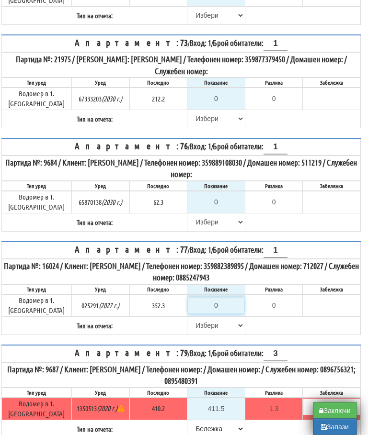
click at [221, 298] on input "0" at bounding box center [216, 306] width 57 height 16
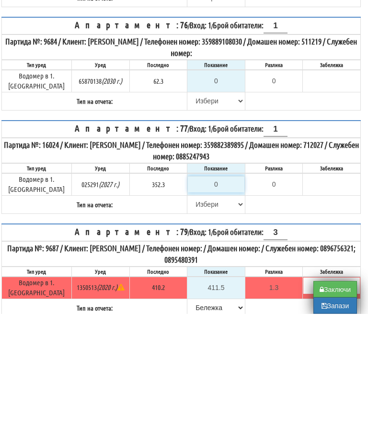
type input "3"
type input "-349.300"
type input "35"
type input "-317.300"
type input "355"
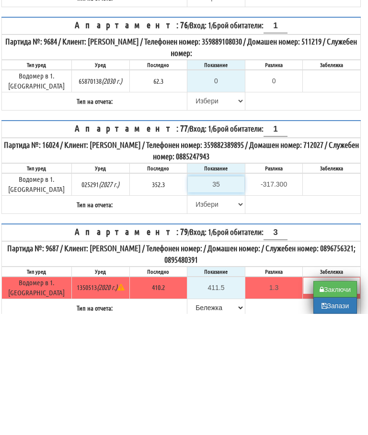
type input "2.700"
type input "355.3"
type input "3.0"
type input "355.3"
click at [199, 318] on select "[PERSON_NAME] Телефон Бележка Неосигурен достъп Самоотчет Служебно Дистанционен" at bounding box center [216, 326] width 57 height 16
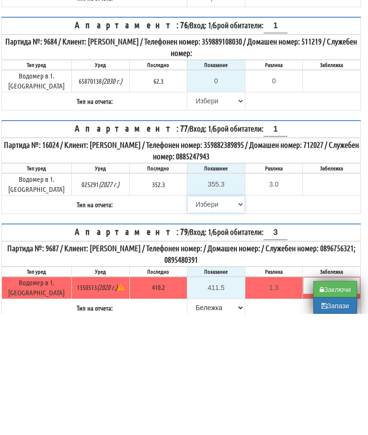
scroll to position [2400, 6]
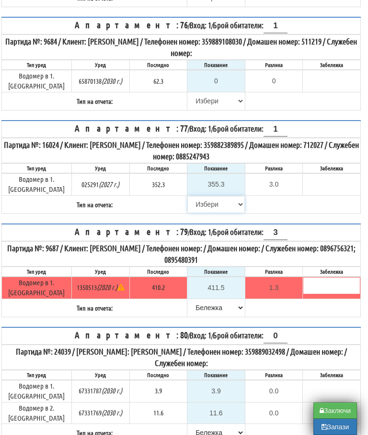
select select "8bc75930-9bfd-e511-80be-8d5a1dced85a"
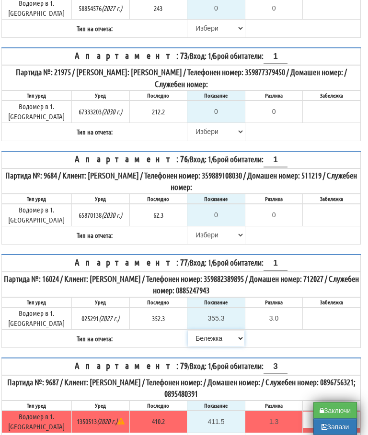
scroll to position [2264, 6]
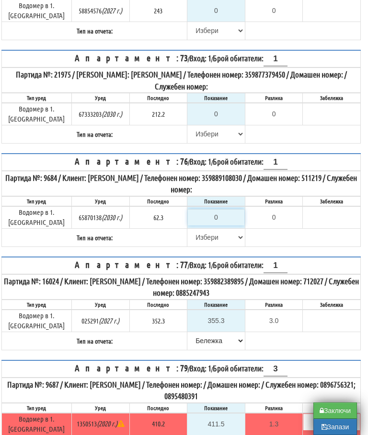
click at [220, 209] on input "0" at bounding box center [216, 217] width 57 height 16
type input "6"
type input "-56.300"
type input "62"
type input "-0.300"
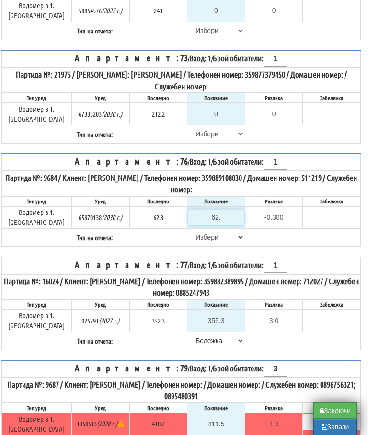
type input "62.5"
type input "0.2"
type input "62.5"
click at [199, 229] on select "[PERSON_NAME] Телефон Бележка Неосигурен достъп Самоотчет Служебно Дистанционен" at bounding box center [216, 237] width 57 height 16
select select "8bc75930-9bfd-e511-80be-8d5a1dced85a"
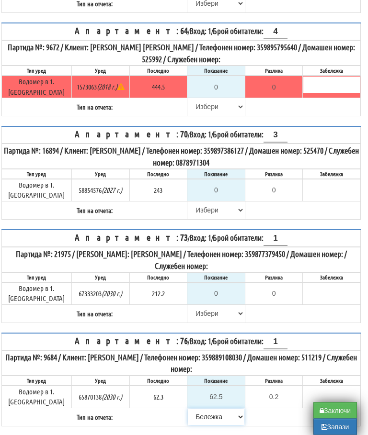
scroll to position [2084, 6]
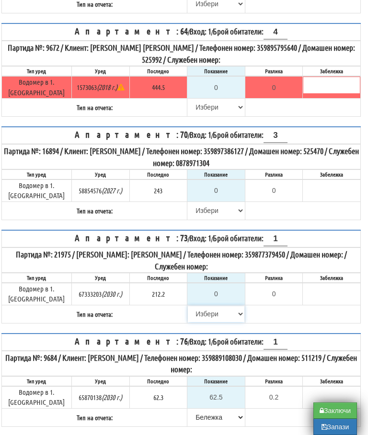
click at [203, 306] on select "[PERSON_NAME] Телефон Бележка Неосигурен достъп Самоотчет Служебно Дистанционен" at bounding box center [216, 314] width 57 height 16
select select "8cc75930-9bfd-e511-80be-8d5a1dced85a"
type input "212.2"
type input "0.0"
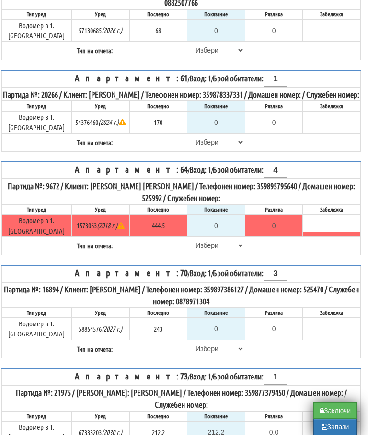
scroll to position [1932, 6]
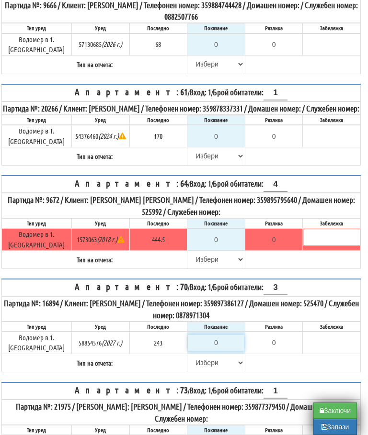
click at [222, 335] on input "0" at bounding box center [216, 343] width 57 height 16
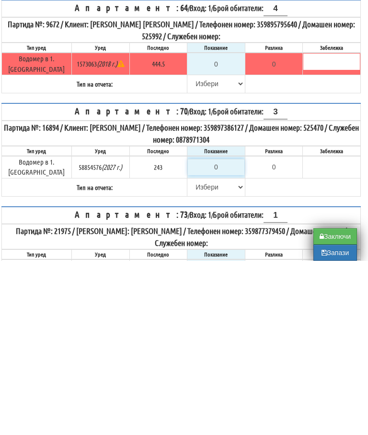
type input "2"
type input "-241.000"
type input "24"
type input "-219.000"
type input "246"
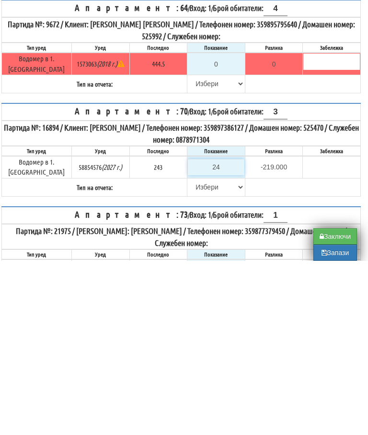
type input "3.000"
type input "246"
click at [199, 353] on select "[PERSON_NAME] Телефон Бележка Неосигурен достъп Самоотчет Служебно Дистанционен" at bounding box center [216, 361] width 57 height 16
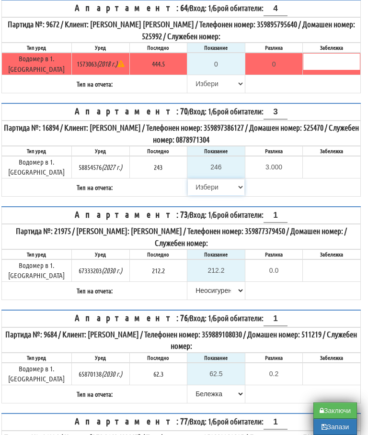
select select "8bc75930-9bfd-e511-80be-8d5a1dced85a"
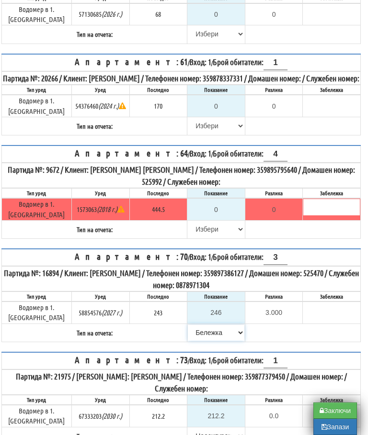
scroll to position [1961, 6]
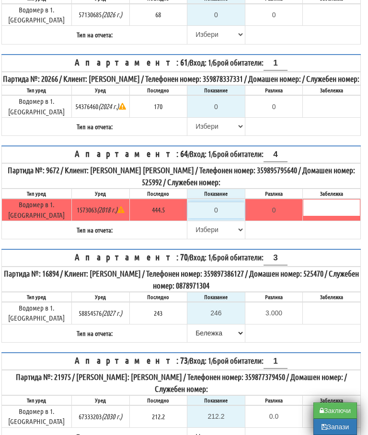
click at [221, 202] on input "0" at bounding box center [216, 210] width 57 height 16
type input "4"
type input "-440.500"
type input "44"
type input "-400.500"
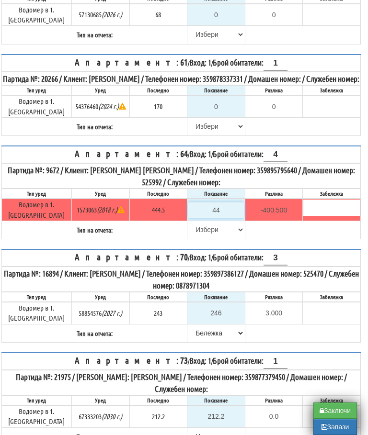
type input "447"
type input "2.500"
type input "447.5"
type input "3.0"
type input "447.5"
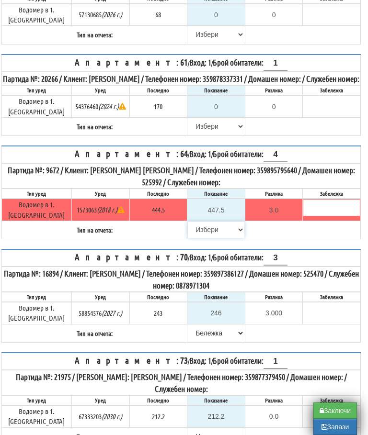
click at [201, 222] on select "[PERSON_NAME] Телефон Бележка Неосигурен достъп Самоотчет Служебно Дистанционен" at bounding box center [216, 230] width 57 height 16
select select "89c75930-9bfd-e511-80be-8d5a1dced85a"
click at [201, 118] on select "[PERSON_NAME] Телефон Бележка Неосигурен достъп Самоотчет Служебно Дистанционен" at bounding box center [216, 126] width 57 height 16
select select "8cc75930-9bfd-e511-80be-8d5a1dced85a"
type input "170"
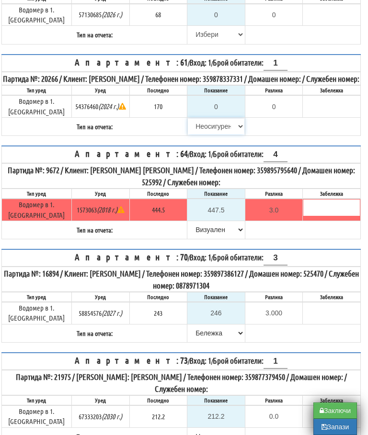
type input "0.000"
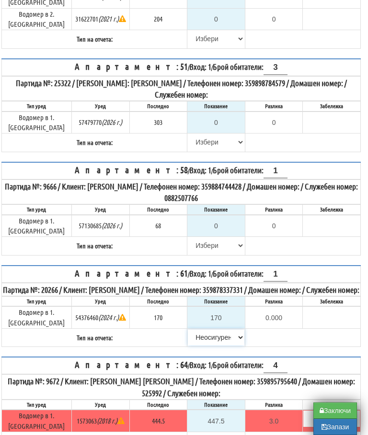
scroll to position [1750, 6]
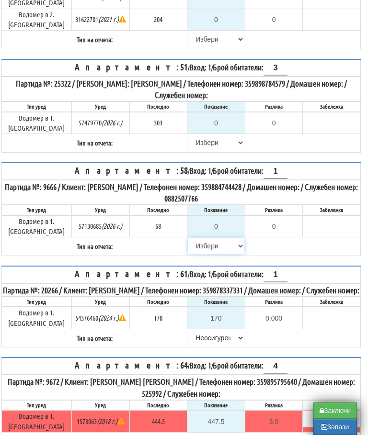
click at [200, 238] on select "[PERSON_NAME] Телефон Бележка Неосигурен достъп Самоотчет Служебно Дистанционен" at bounding box center [216, 246] width 57 height 16
select select "8cc75930-9bfd-e511-80be-8d5a1dced85a"
type input "68"
type input "0.000"
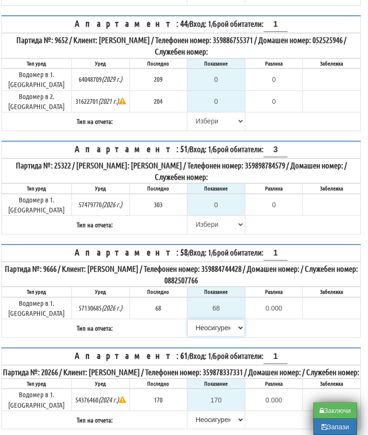
scroll to position [1642, 6]
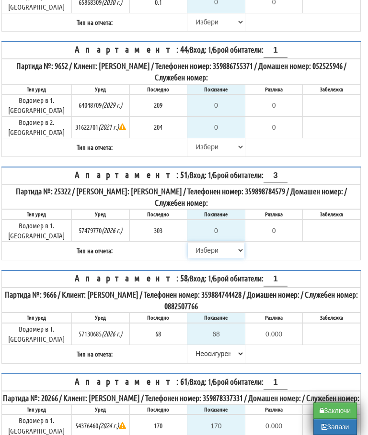
click at [199, 242] on select "[PERSON_NAME] Телефон Бележка Неосигурен достъп Самоотчет Служебно Дистанционен" at bounding box center [216, 250] width 57 height 16
select select "8cc75930-9bfd-e511-80be-8d5a1dced85a"
type input "303"
type input "0.000"
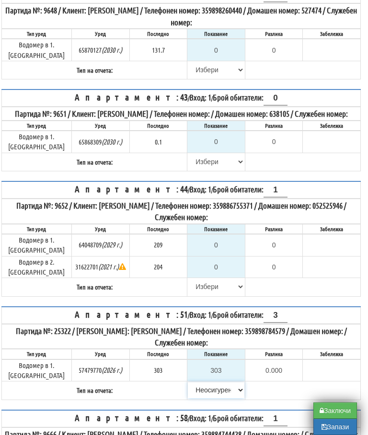
scroll to position [1499, 6]
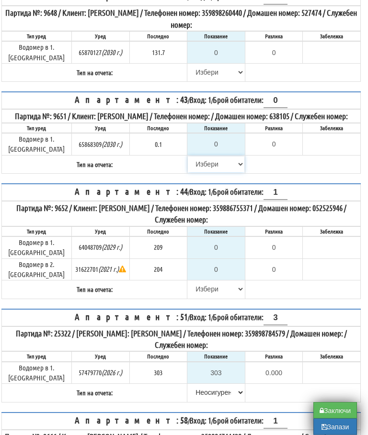
click at [195, 157] on select "[PERSON_NAME] Телефон Бележка Неосигурен достъп Самоотчет Служебно Дистанционен" at bounding box center [216, 165] width 57 height 16
select select "8cc75930-9bfd-e511-80be-8d5a1dced85a"
type input "0.1"
type input "0.0"
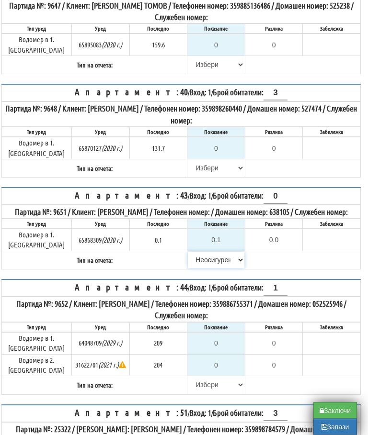
scroll to position [1403, 6]
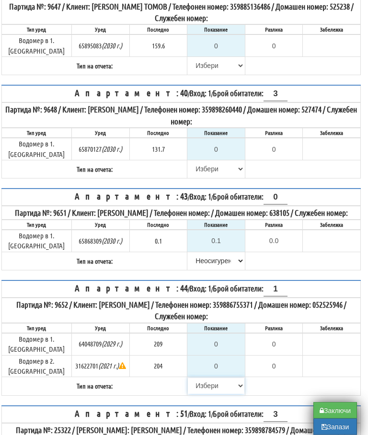
click at [197, 378] on select "[PERSON_NAME] Телефон Бележка Неосигурен достъп Самоотчет Служебно Дистанционен" at bounding box center [216, 386] width 57 height 16
select select "8cc75930-9bfd-e511-80be-8d5a1dced85a"
type input "209"
type input "0.000"
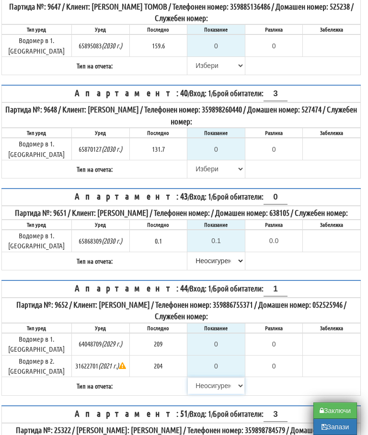
type input "204"
type input "0.000"
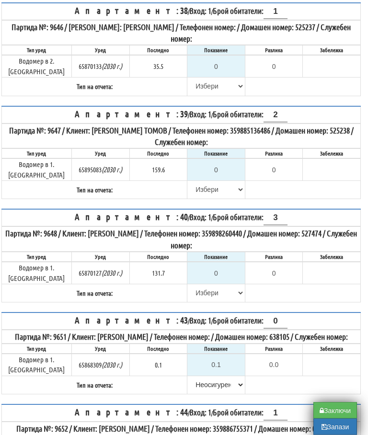
scroll to position [1275, 6]
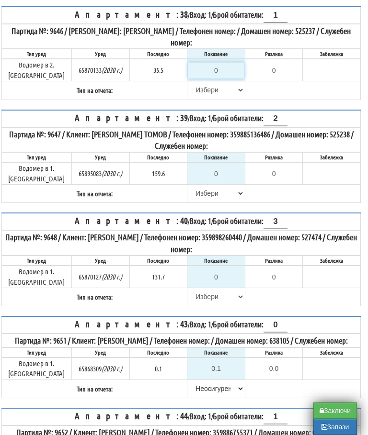
click at [221, 62] on input "0" at bounding box center [216, 70] width 57 height 16
type input "3"
type input "-32.500"
type input "36"
type input "0.500"
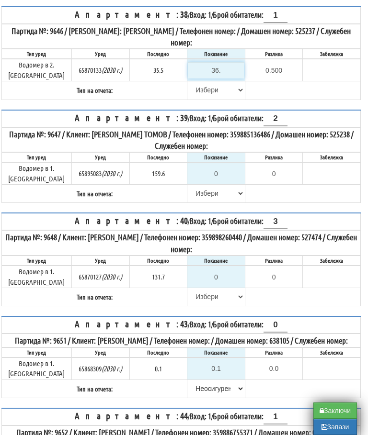
type input "36.3"
type input "0.8"
type input "36.3"
click at [200, 82] on select "[PERSON_NAME] Телефон Бележка Неосигурен достъп Самоотчет Служебно Дистанционен" at bounding box center [216, 90] width 57 height 16
select select "8ac75930-9bfd-e511-80be-8d5a1dced85a"
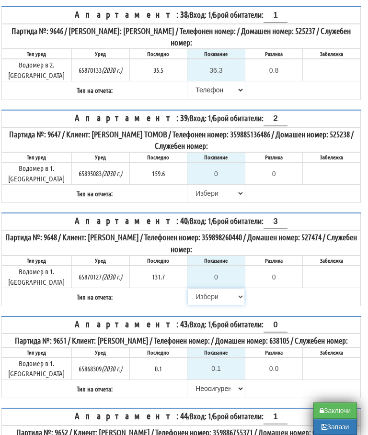
click at [221, 289] on select "[PERSON_NAME] Телефон Бележка Неосигурен достъп Самоотчет Служебно Дистанционен" at bounding box center [216, 297] width 57 height 16
click at [219, 269] on input "0" at bounding box center [216, 277] width 57 height 16
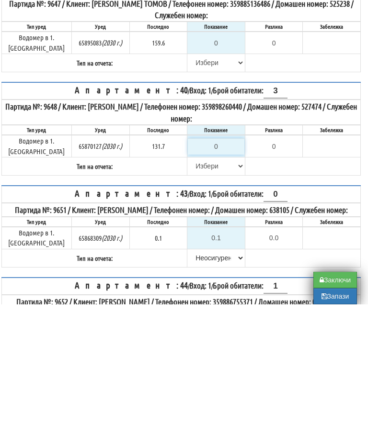
type input "1"
type input "-130.700"
type input "13"
type input "-118.700"
type input "133"
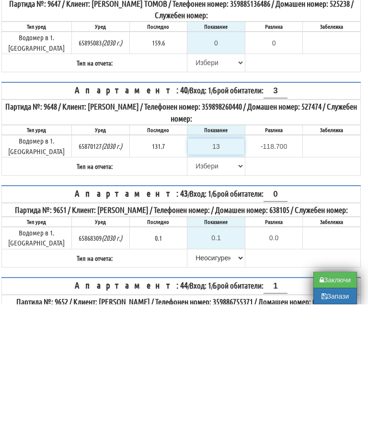
type input "1.300"
type input "133.1"
type input "1.4"
type input "133.1"
click at [194, 289] on select "[PERSON_NAME] Телефон Бележка Неосигурен достъп Самоотчет Служебно Дистанционен" at bounding box center [216, 297] width 57 height 16
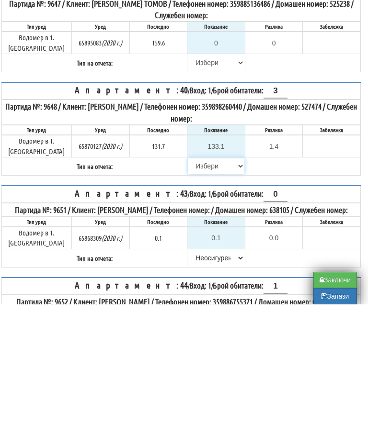
scroll to position [1406, 6]
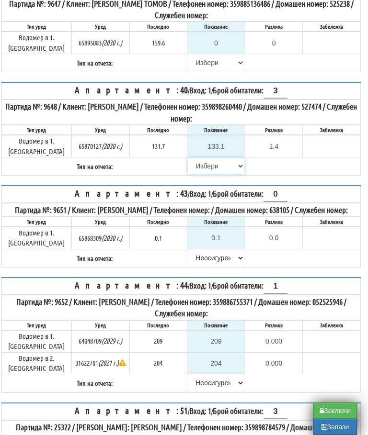
select select "8bc75930-9bfd-e511-80be-8d5a1dced85a"
click at [224, 355] on input "204" at bounding box center [216, 363] width 57 height 16
click at [211, 375] on select "[PERSON_NAME] Телефон Бележка Неосигурен достъп Самоотчет Служебно Дистанционен" at bounding box center [216, 383] width 57 height 16
select select "8bc75930-9bfd-e511-80be-8d5a1dced85a"
click at [225, 355] on input "204" at bounding box center [216, 363] width 57 height 16
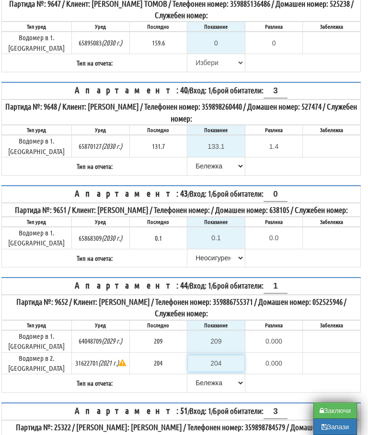
scroll to position [1445, 6]
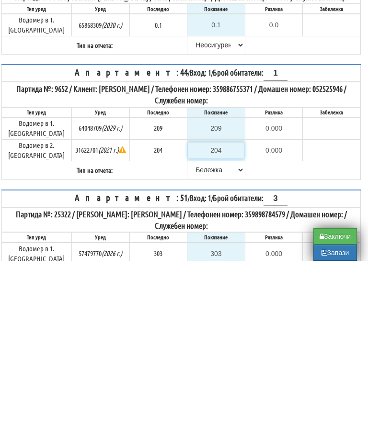
type input "2"
type input "-202.000"
type input "20"
type input "-184.000"
type input "205"
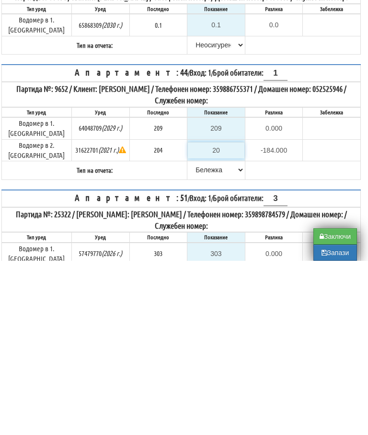
type input "1.000"
type input "205"
click at [229, 294] on input "209" at bounding box center [216, 302] width 57 height 16
type input "1"
type input "-208.000"
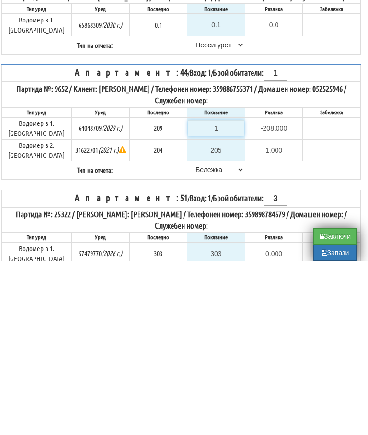
type input "NaN"
type input "2"
type input "-207.000"
type input "21"
type input "-188.000"
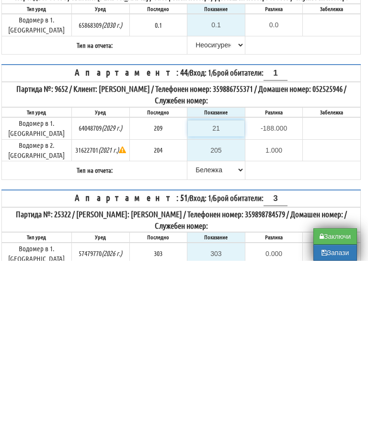
type input "210"
type input "1.000"
type input "210"
click at [285, 238] on table "Апартамент: 44 / Вход: 1 / Брой обитатели: 1 Партида №: 9652 / Клиент: [PERSON_…" at bounding box center [180, 296] width 359 height 116
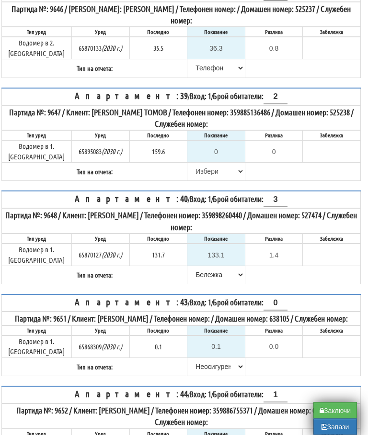
scroll to position [1297, 6]
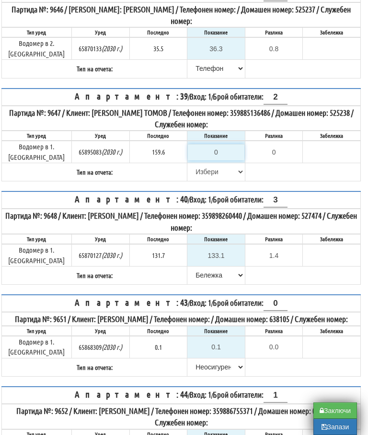
click at [224, 144] on input "0" at bounding box center [216, 152] width 57 height 16
type input "1"
type input "-158.600"
type input "16"
type input "-143.600"
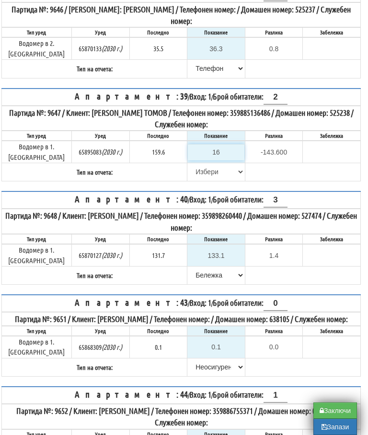
type input "161"
type input "1.400"
type input "161.7"
type input "2.1"
type input "161.7"
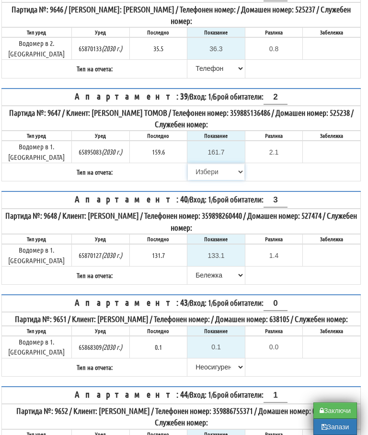
click at [198, 164] on select "[PERSON_NAME] Телефон Бележка Неосигурен достъп Самоотчет Служебно Дистанционен" at bounding box center [216, 172] width 57 height 16
click at [211, 164] on select "[PERSON_NAME] Телефон Бележка Неосигурен достъп Самоотчет Служебно Дистанционен" at bounding box center [216, 172] width 57 height 16
select select "8bc75930-9bfd-e511-80be-8d5a1dced85a"
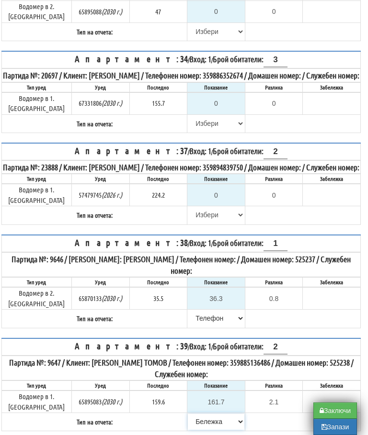
scroll to position [1046, 6]
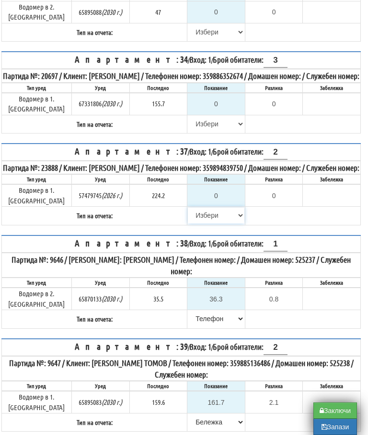
click at [199, 211] on select "[PERSON_NAME] Телефон Бележка Неосигурен достъп Самоотчет Служебно Дистанционен" at bounding box center [216, 215] width 57 height 16
select select "8cc75930-9bfd-e511-80be-8d5a1dced85a"
type input "224.2"
type input "0.0"
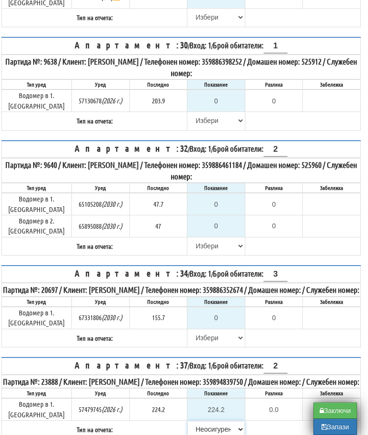
scroll to position [832, 6]
click at [221, 310] on input "0" at bounding box center [216, 318] width 57 height 16
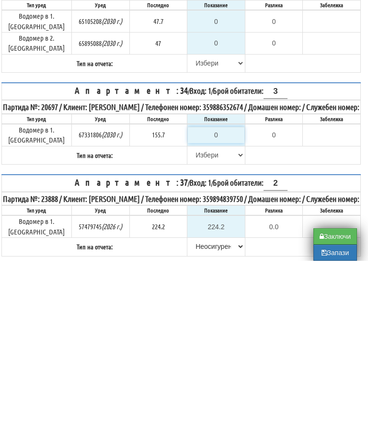
type input "1"
type input "-154.700"
type input "15"
type input "-140.700"
type input "157"
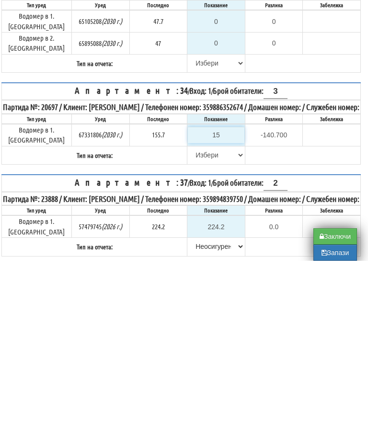
type input "1.300"
type input "157.6"
type input "1.9"
type input "157.6"
click at [195, 321] on select "[PERSON_NAME] Телефон Бележка Неосигурен достъп Самоотчет Служебно Дистанционен" at bounding box center [216, 329] width 57 height 16
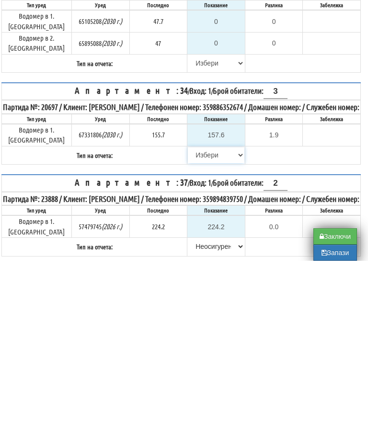
scroll to position [1015, 6]
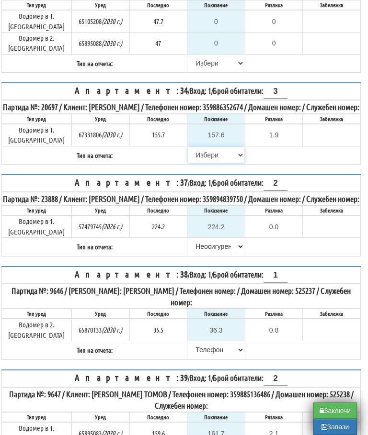
select select "89c75930-9bfd-e511-80be-8d5a1dced85a"
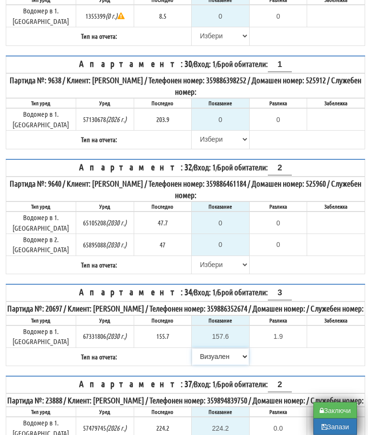
scroll to position [814, 1]
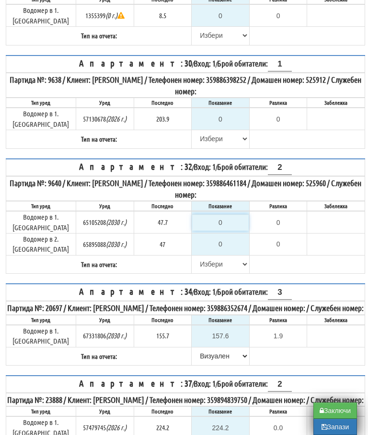
click at [228, 215] on input "0" at bounding box center [220, 223] width 57 height 16
type input "4"
type input "-43.700"
type input "47"
type input "-0.700"
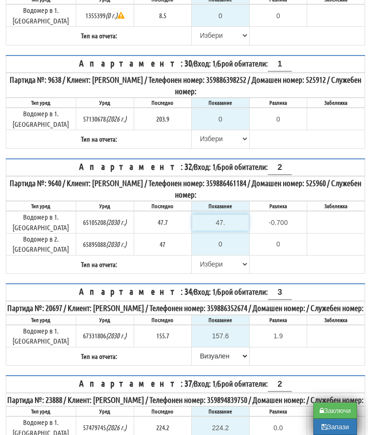
type input "47.7"
type input "0.0"
type input "47.7"
click at [225, 236] on input "0" at bounding box center [220, 244] width 57 height 16
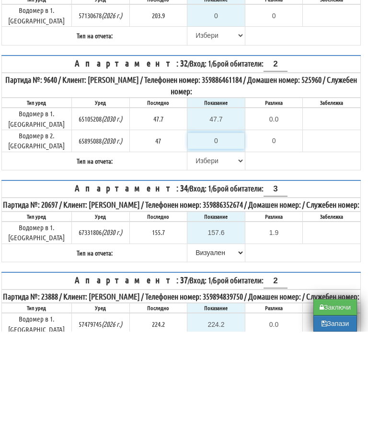
type input "4"
type input "-43.000"
type input "47"
type input "0.000"
type input "47.7"
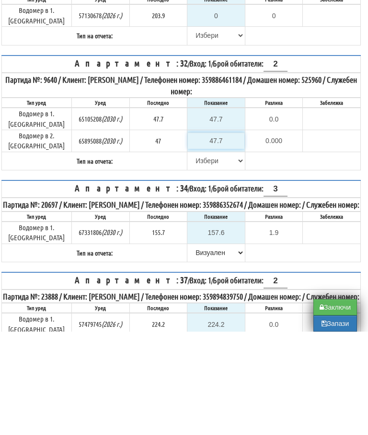
type input "0.700"
type input "47.7"
click at [225, 215] on input "47.7" at bounding box center [216, 223] width 57 height 16
type input "4"
type input "-43.700"
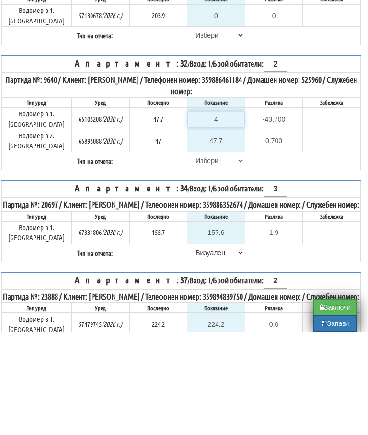
type input "48"
type input "0.300"
type input "48.1"
type input "0.4"
type input "48.1"
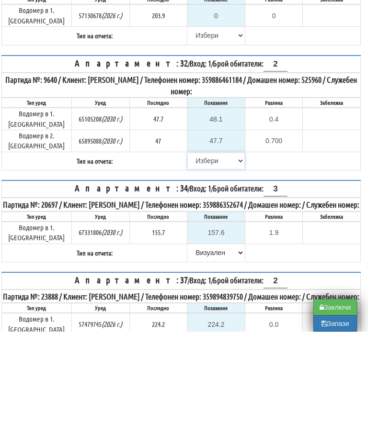
click at [193, 256] on select "[PERSON_NAME] Телефон Бележка Неосигурен достъп Самоотчет Служебно Дистанционен" at bounding box center [216, 264] width 57 height 16
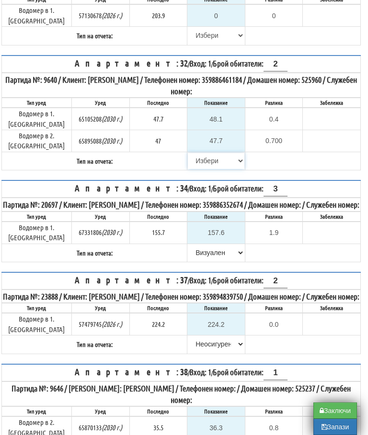
select select "89c75930-9bfd-e511-80be-8d5a1dced85a"
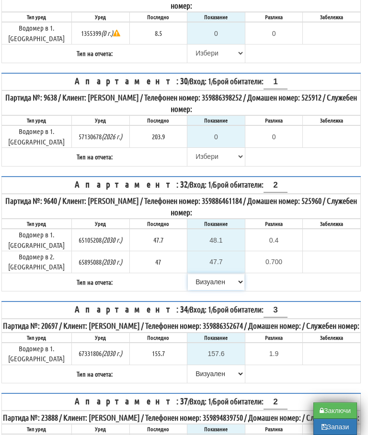
scroll to position [798, 6]
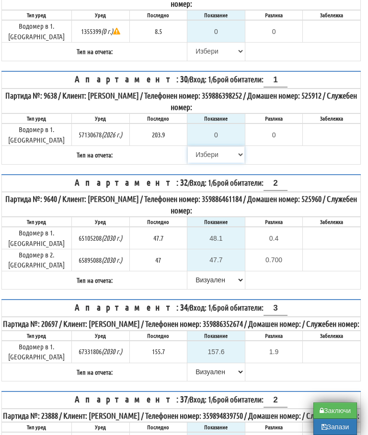
click at [199, 155] on select "[PERSON_NAME] Телефон Бележка Неосигурен достъп Самоотчет Служебно Дистанционен" at bounding box center [216, 155] width 57 height 16
select select "8cc75930-9bfd-e511-80be-8d5a1dced85a"
type input "203.9"
type input "0.0"
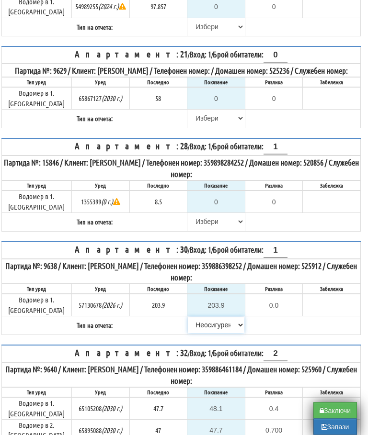
scroll to position [628, 6]
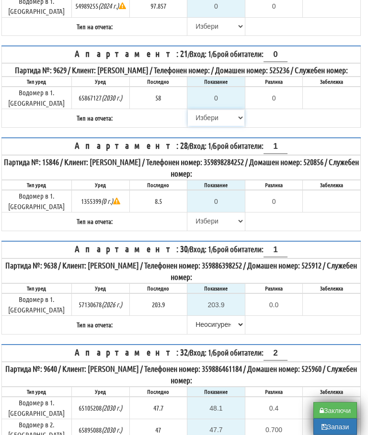
click at [191, 125] on select "[PERSON_NAME] Телефон Бележка Неосигурен достъп Самоотчет Служебно Дистанционен" at bounding box center [216, 118] width 57 height 16
select select "8cc75930-9bfd-e511-80be-8d5a1dced85a"
type input "58"
type input "0.000"
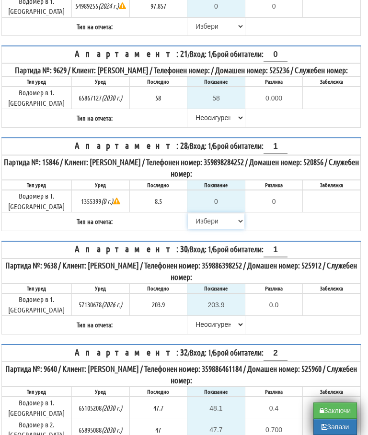
click at [196, 224] on select "[PERSON_NAME] Телефон Бележка Неосигурен достъп Самоотчет Служебно Дистанционен" at bounding box center [216, 221] width 57 height 16
select select "8cc75930-9bfd-e511-80be-8d5a1dced85a"
type input "8.5"
type input "0.0"
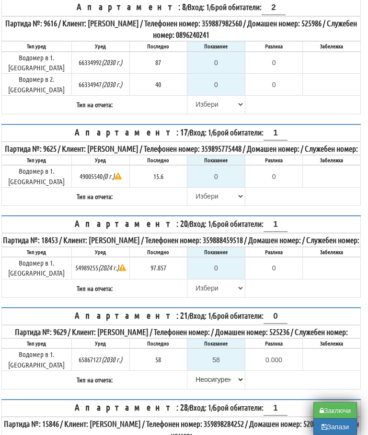
scroll to position [362, 6]
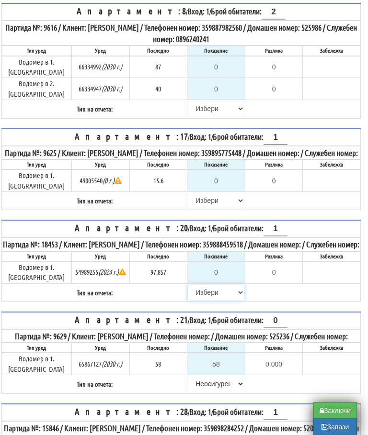
click at [194, 295] on select "[PERSON_NAME] Телефон Бележка Неосигурен достъп Самоотчет Служебно Дистанционен" at bounding box center [216, 293] width 57 height 16
select select "8cc75930-9bfd-e511-80be-8d5a1dced85a"
type input "97.857"
type input "0.000"
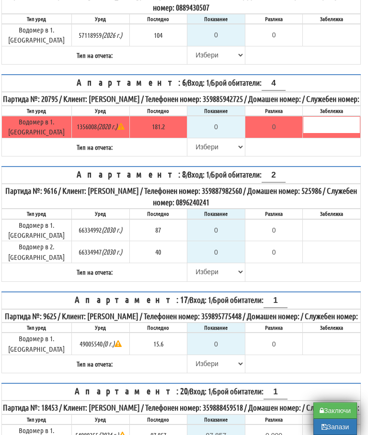
scroll to position [195, 6]
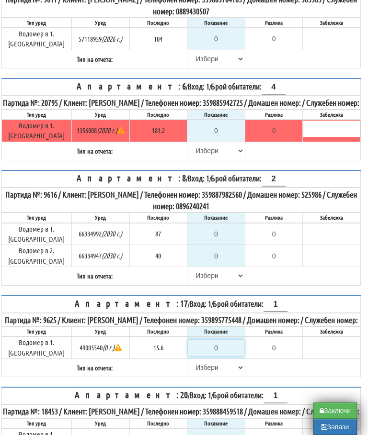
click at [225, 345] on input "0" at bounding box center [216, 348] width 57 height 16
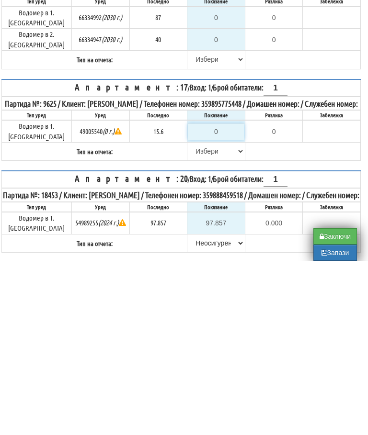
type input "1"
type input "-14.600"
type input "15"
type input "-0.600"
type input "15.8"
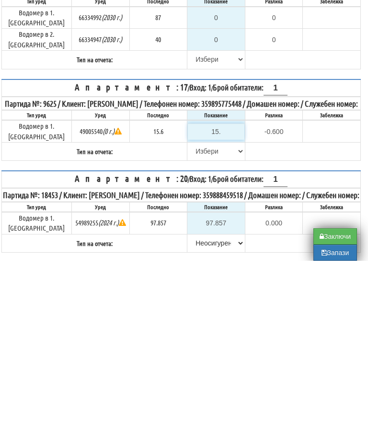
type input "0.2"
type input "15.8"
click at [199, 317] on select "[PERSON_NAME] Телефон Бележка Неосигурен достъп Самоотчет Служебно Дистанционен" at bounding box center [216, 325] width 57 height 16
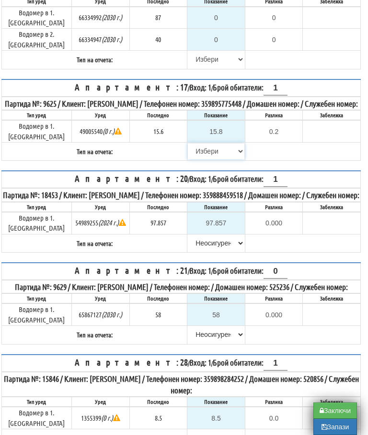
select select "8bc75930-9bfd-e511-80be-8d5a1dced85a"
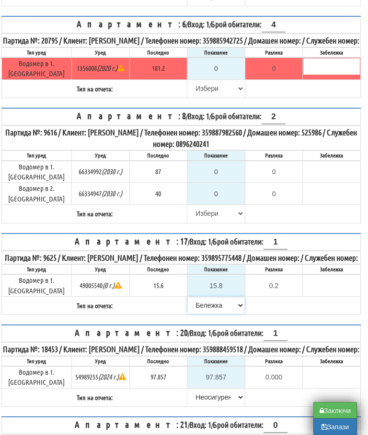
scroll to position [257, 6]
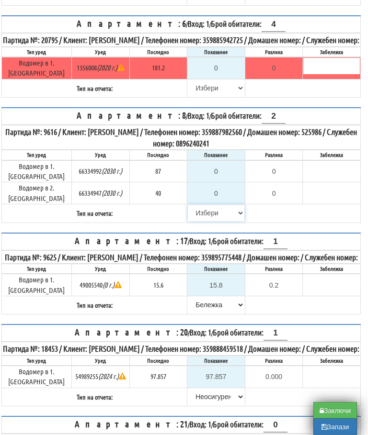
click at [201, 207] on select "[PERSON_NAME] Телефон Бележка Неосигурен достъп Самоотчет Служебно Дистанционен" at bounding box center [216, 213] width 57 height 16
select select "8cc75930-9bfd-e511-80be-8d5a1dced85a"
type input "87"
type input "0.000"
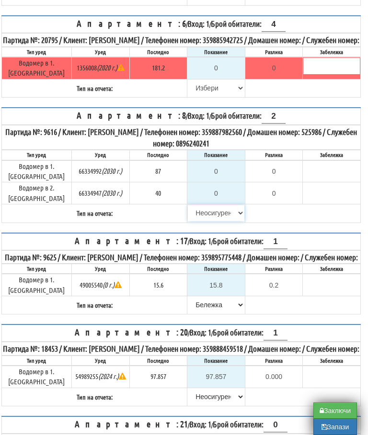
type input "40"
type input "0.000"
click at [199, 86] on select "[PERSON_NAME] Телефон Бележка Неосигурен достъп Самоотчет Служебно Дистанционен" at bounding box center [216, 88] width 57 height 16
select select "8cc75930-9bfd-e511-80be-8d5a1dced85a"
type input "181.2"
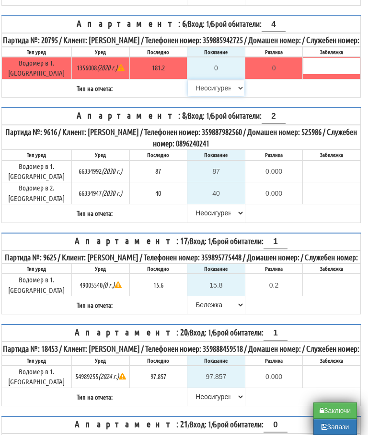
type input "0.0"
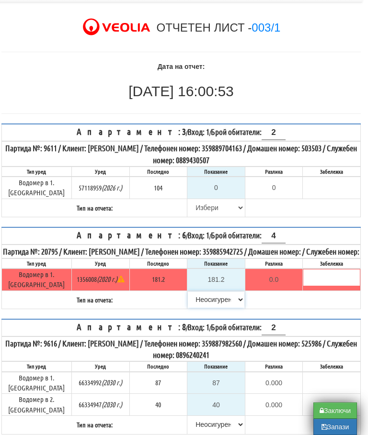
scroll to position [43, 6]
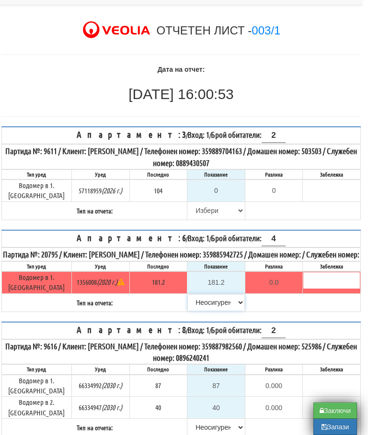
click at [211, 301] on select "[PERSON_NAME] Телефон Бележка Неосигурен достъп Самоотчет Служебно Дистанционен" at bounding box center [216, 302] width 57 height 16
select select "8bc75930-9bfd-e511-80be-8d5a1dced85a"
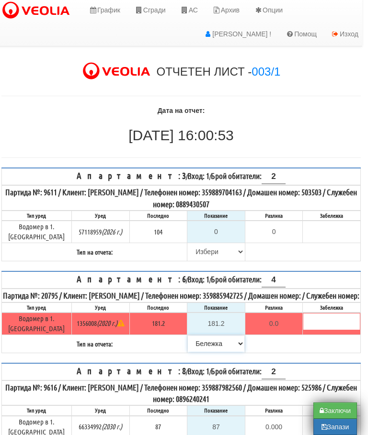
scroll to position [0, 6]
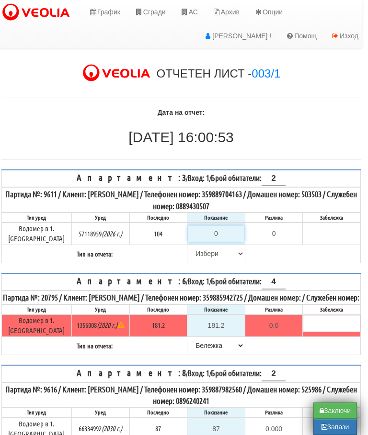
click at [222, 228] on input "0" at bounding box center [216, 234] width 57 height 16
type input "1"
type input "-103.000"
type input "10"
type input "-94.000"
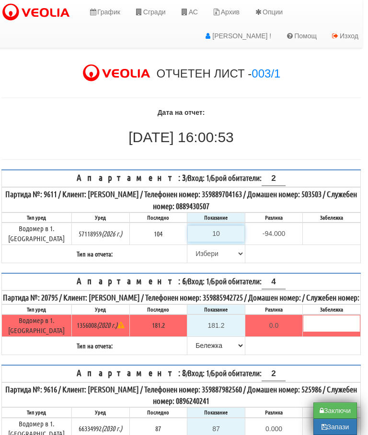
type input "104"
type input "0.000"
click at [195, 249] on select "[PERSON_NAME] Телефон Бележка Неосигурен достъп Самоотчет Служебно Дистанционен" at bounding box center [216, 254] width 57 height 16
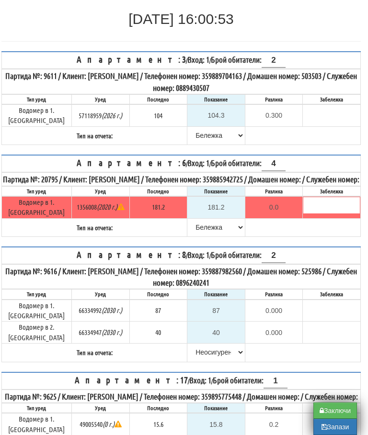
click at [328, 431] on button "Запази" at bounding box center [335, 427] width 44 height 16
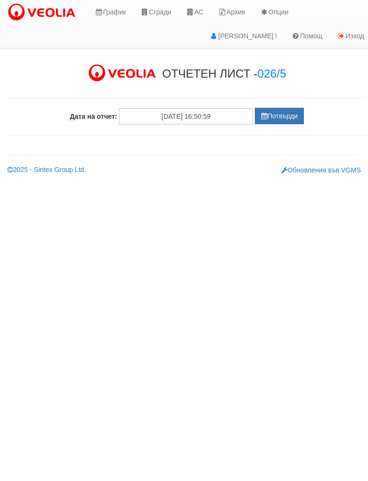
click at [281, 110] on button "Потвърди" at bounding box center [279, 116] width 49 height 16
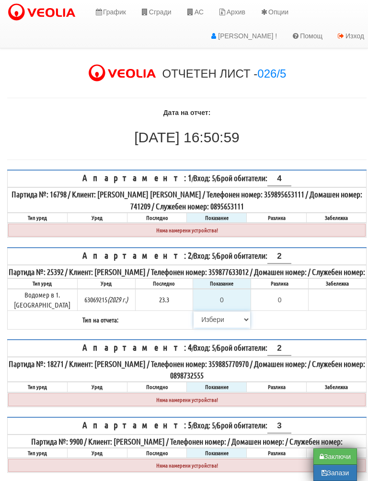
click at [208, 323] on select "[PERSON_NAME] Телефон Бележка Неосигурен достъп Самоотчет Служебно Дистанционен" at bounding box center [221, 319] width 57 height 16
select select "8cc75930-9bfd-e511-80be-8d5a1dced85a"
type input "23.3"
type input "0.0"
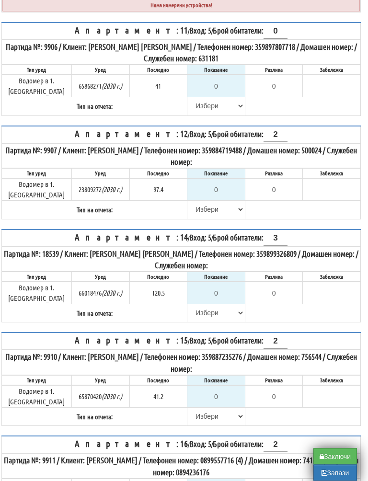
scroll to position [838, 6]
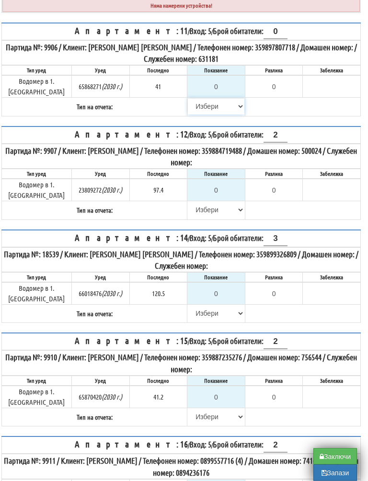
click at [200, 115] on select "[PERSON_NAME] Телефон Бележка Неосигурен достъп Самоотчет Служебно Дистанционен" at bounding box center [216, 107] width 57 height 16
select select "8cc75930-9bfd-e511-80be-8d5a1dced85a"
type input "41"
type input "0.000"
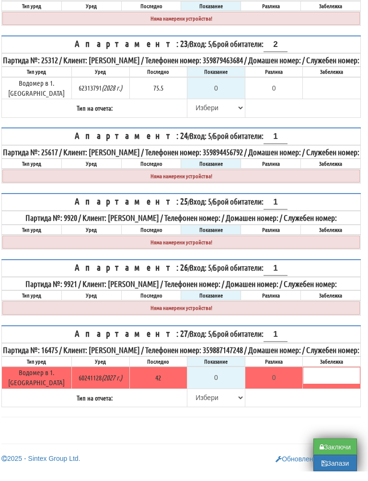
scroll to position [1808, 6]
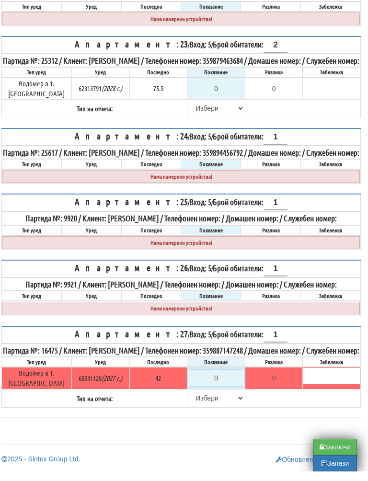
click at [217, 379] on input "0" at bounding box center [216, 387] width 57 height 16
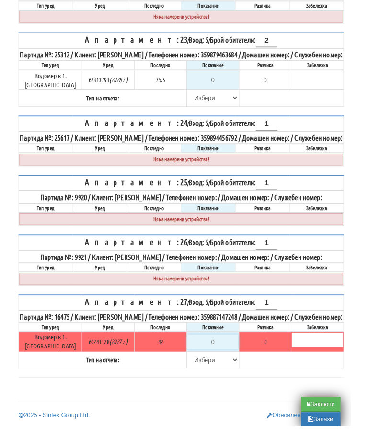
scroll to position [1853, 6]
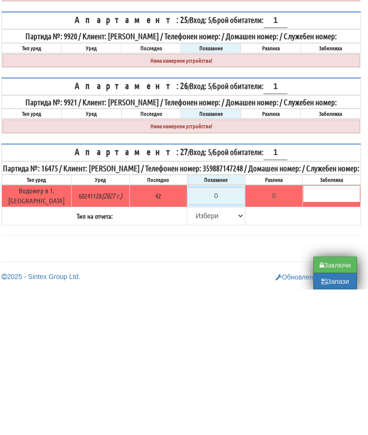
type input "-42.000"
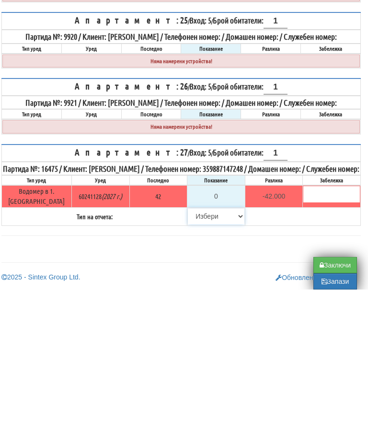
click at [195, 354] on select "[PERSON_NAME] Телефон Бележка Неосигурен достъп Самоотчет Служебно Дистанционен" at bounding box center [216, 362] width 57 height 16
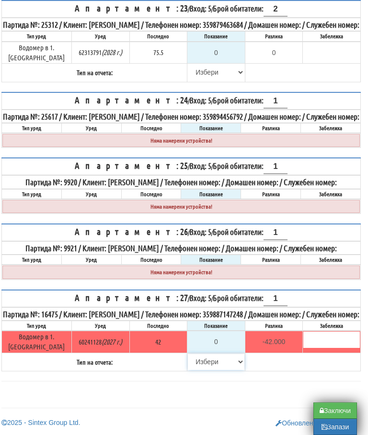
select select "8cc75930-9bfd-e511-80be-8d5a1dced85a"
type input "42"
type input "0.000"
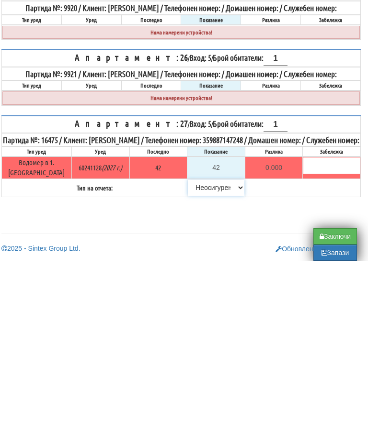
click at [212, 354] on select "[PERSON_NAME] Телефон Бележка Неосигурен достъп Самоотчет Служебно Дистанционен" at bounding box center [216, 362] width 57 height 16
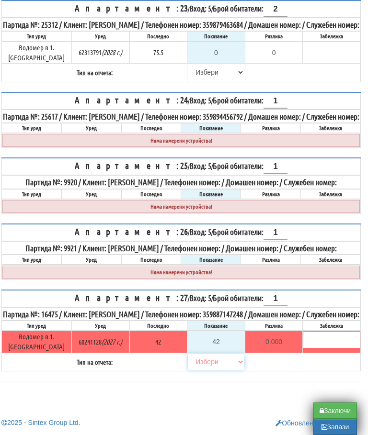
click at [197, 360] on select "[PERSON_NAME] Телефон Бележка Неосигурен достъп Самоотчет Служебно Дистанционен" at bounding box center [216, 362] width 57 height 16
select select "8cc75930-9bfd-e511-80be-8d5a1dced85a"
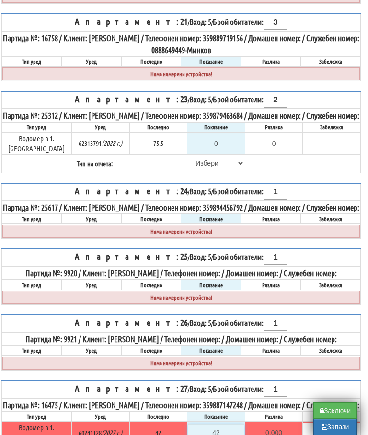
scroll to position [1695, 6]
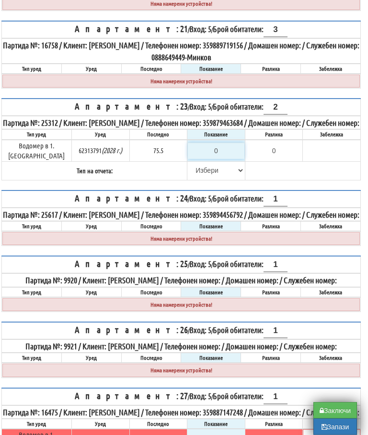
click at [221, 159] on input "0" at bounding box center [216, 151] width 57 height 16
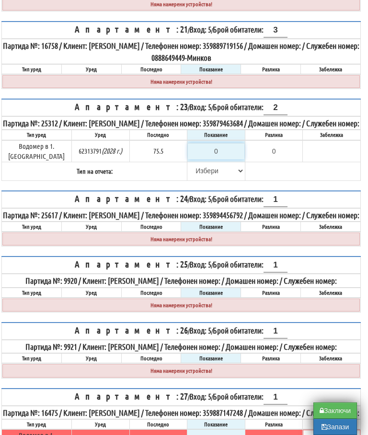
type input "7"
type input "-68.500"
type input "75"
type input "-0.500"
type input "75.8"
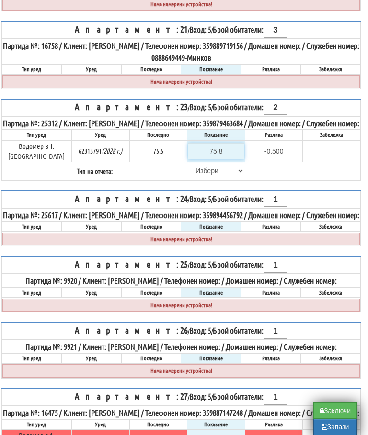
type input "0.3"
type input "75.8"
click at [193, 179] on select "[PERSON_NAME] Телефон Бележка Неосигурен достъп Самоотчет Служебно Дистанционен" at bounding box center [216, 171] width 57 height 16
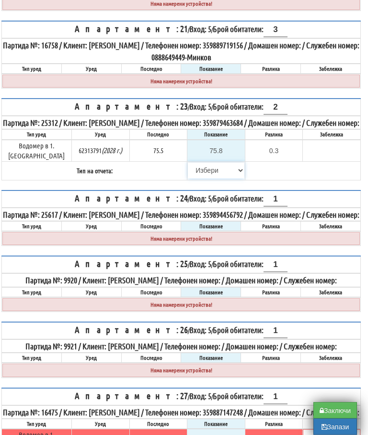
select select "89c75930-9bfd-e511-80be-8d5a1dced85a"
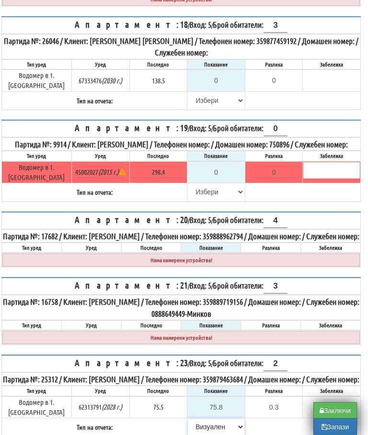
scroll to position [1436, 6]
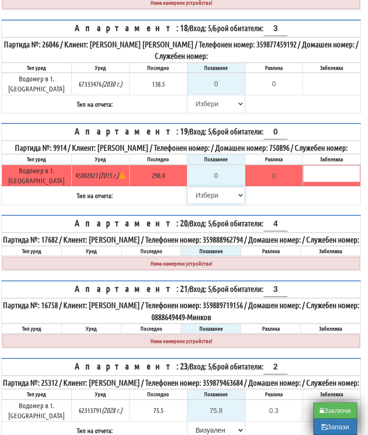
click at [188, 199] on select "[PERSON_NAME] Телефон Бележка Неосигурен достъп Самоотчет Служебно Дистанционен" at bounding box center [216, 195] width 57 height 16
select select "8cc75930-9bfd-e511-80be-8d5a1dced85a"
type input "298.4"
type input "0.0"
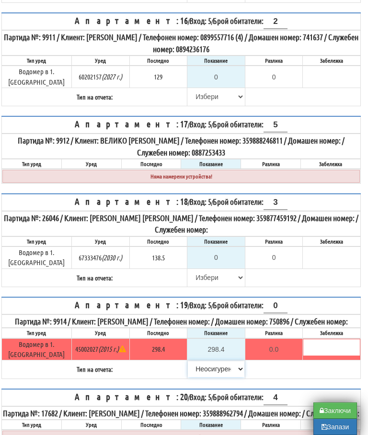
scroll to position [1256, 6]
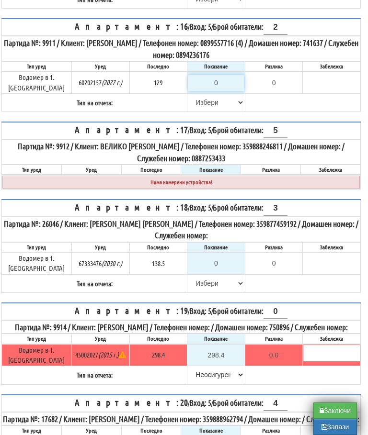
click at [224, 91] on input "0" at bounding box center [216, 83] width 57 height 16
type input "1"
type input "-128.000"
type input "12"
type input "-117.000"
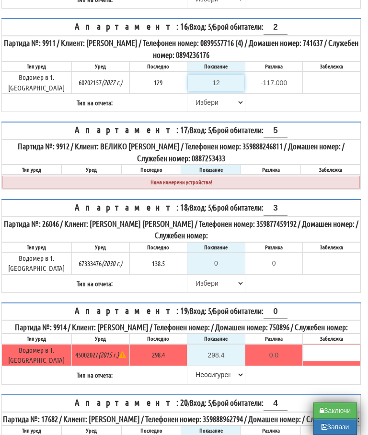
type input "129"
type input "0.000"
type input "129"
click at [198, 111] on select "[PERSON_NAME] Телефон Бележка Неосигурен достъп Самоотчет Служебно Дистанционен" at bounding box center [216, 102] width 57 height 16
select select "89c75930-9bfd-e511-80be-8d5a1dced85a"
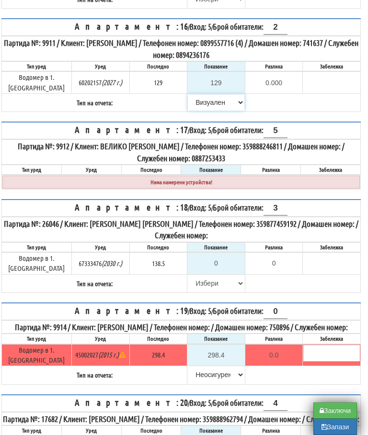
scroll to position [1252, 6]
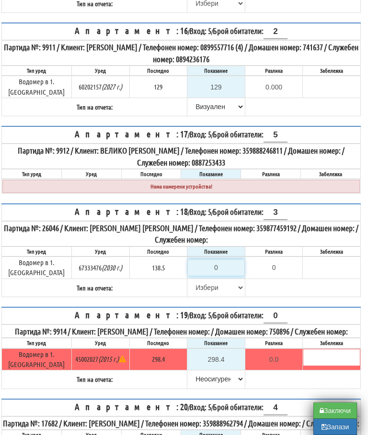
click at [217, 269] on input "0" at bounding box center [216, 268] width 57 height 16
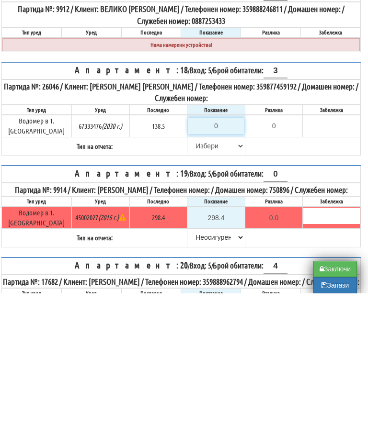
type input "1"
type input "-137.500"
type input "13"
type input "-125.500"
type input "139"
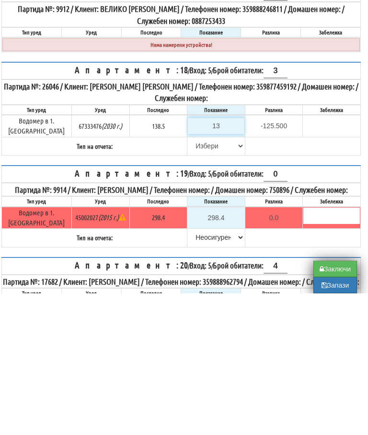
type input "0.500"
type input "139.1"
type input "0.6"
type input "139.1"
click at [198, 280] on select "[PERSON_NAME] Телефон Бележка Неосигурен достъп Самоотчет Служебно Дистанционен" at bounding box center [216, 288] width 57 height 16
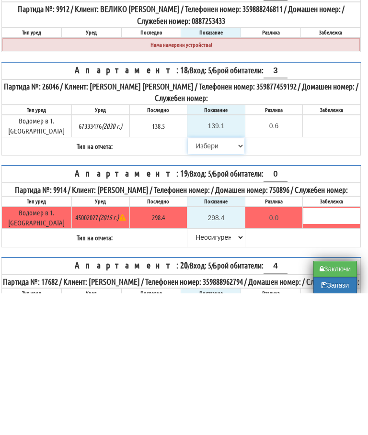
scroll to position [1393, 6]
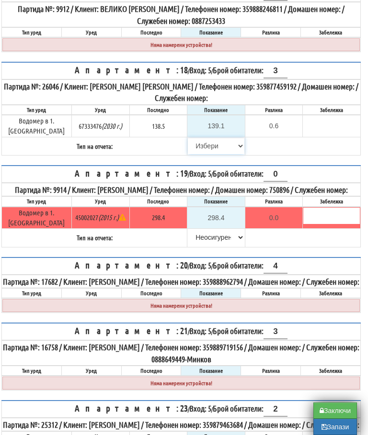
select select "89c75930-9bfd-e511-80be-8d5a1dced85a"
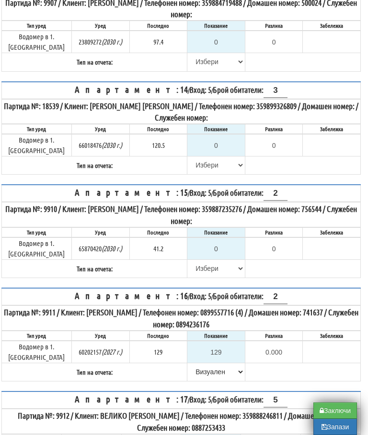
scroll to position [989, 6]
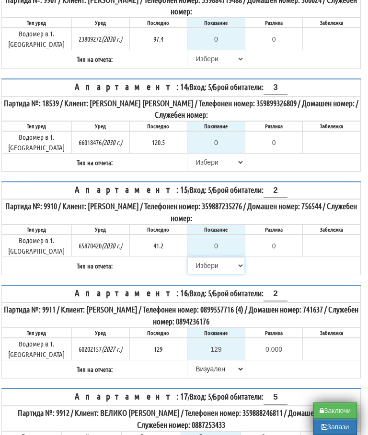
click at [196, 274] on select "[PERSON_NAME] Телефон Бележка Неосигурен достъп Самоотчет Служебно Дистанционен" at bounding box center [216, 266] width 57 height 16
select select "8cc75930-9bfd-e511-80be-8d5a1dced85a"
type input "41.2"
type input "0.0"
click at [197, 170] on select "[PERSON_NAME] Телефон Бележка Неосигурен достъп Самоотчет Служебно Дистанционен" at bounding box center [216, 162] width 57 height 16
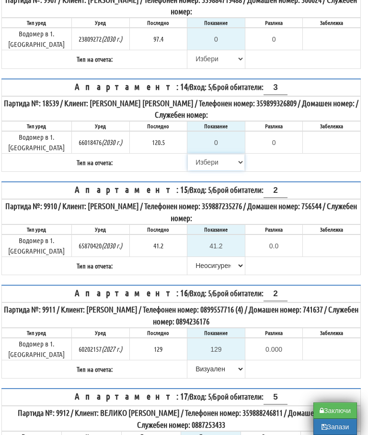
select select "8cc75930-9bfd-e511-80be-8d5a1dced85a"
type input "120.5"
type input "0.0"
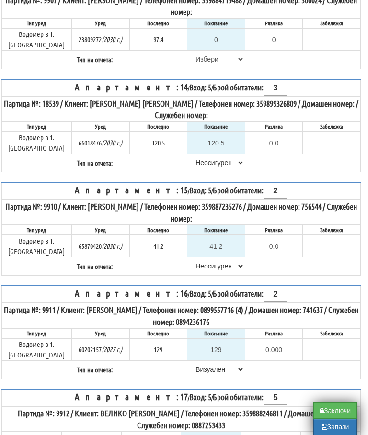
click at [311, 69] on table "Апартамент: 12 / Вход: 5 / Брой обитатели: 2 Партида №: 9907 / Клиент: ЮЛИЯ БОР…" at bounding box center [180, 23] width 359 height 94
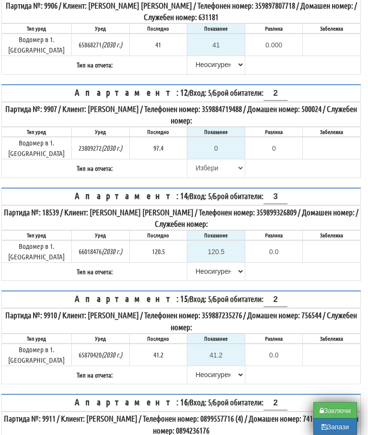
scroll to position [881, 6]
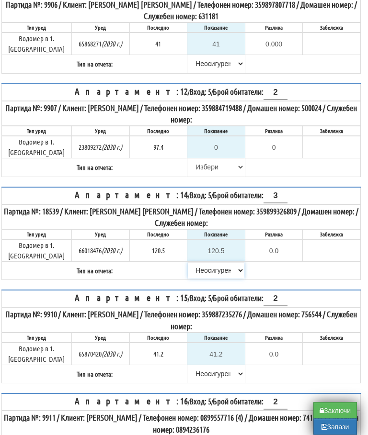
click at [213, 279] on select "[PERSON_NAME] Телефон Бележка Неосигурен достъп Самоотчет Служебно Дистанционен" at bounding box center [216, 271] width 57 height 16
click at [208, 279] on select "[PERSON_NAME] Телефон Бележка Неосигурен достъп Самоотчет Служебно Дистанционен" at bounding box center [216, 270] width 57 height 16
select select "8cc75930-9bfd-e511-80be-8d5a1dced85a"
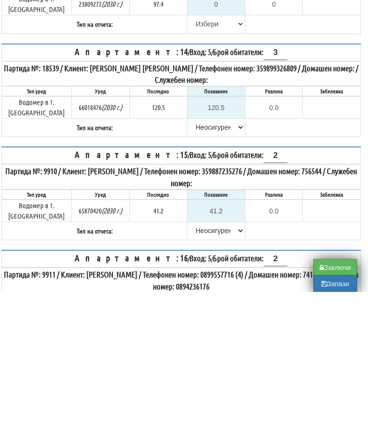
click at [286, 187] on table "Апартамент: 14 / Вход: 5 / Брой обитатели: 3 Партида №: 18539 / Клиент: КОСТАДИ…" at bounding box center [180, 234] width 359 height 94
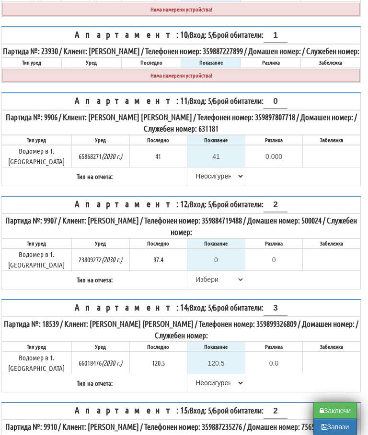
scroll to position [769, 6]
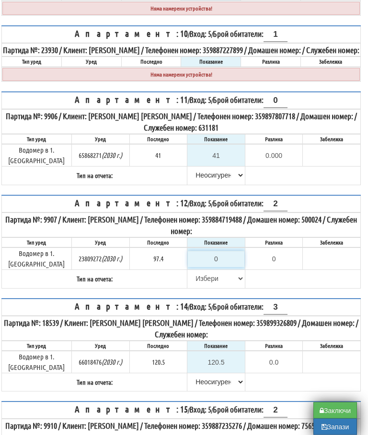
click at [218, 268] on input "0" at bounding box center [216, 259] width 57 height 16
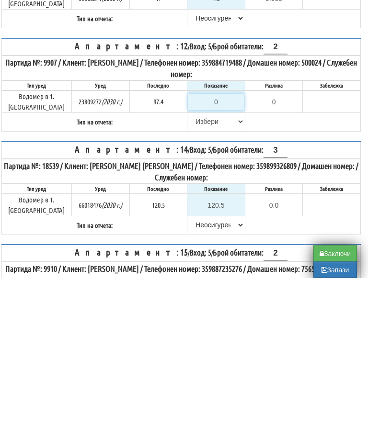
type input "9"
type input "-88.400"
type input "98"
type input "0.600"
type input "98.4"
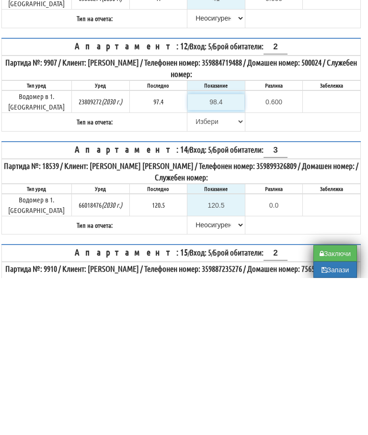
type input "1.0"
type input "98.4"
click at [199, 271] on select "[PERSON_NAME] Телефон Бележка Неосигурен достъп Самоотчет Служебно Дистанционен" at bounding box center [216, 279] width 57 height 16
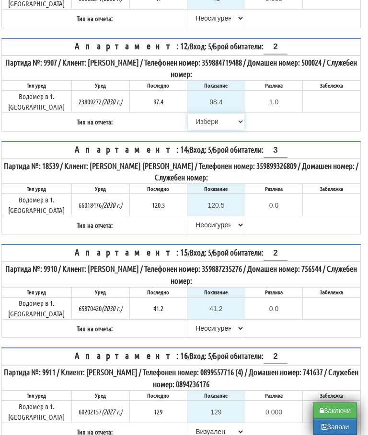
select select "89c75930-9bfd-e511-80be-8d5a1dced85a"
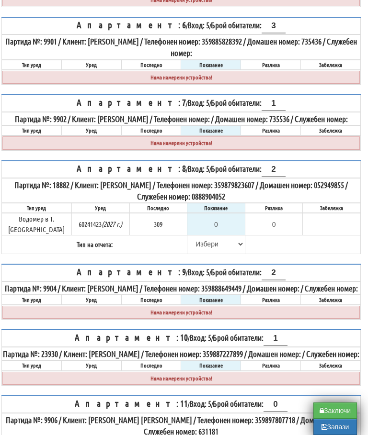
scroll to position [452, 6]
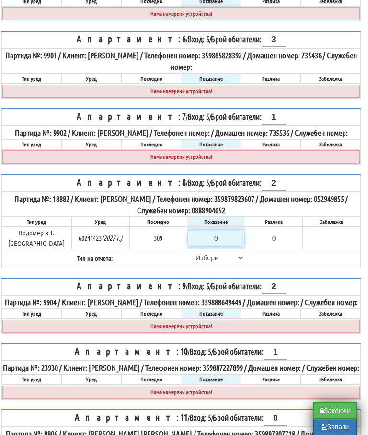
click at [219, 247] on input "0" at bounding box center [216, 238] width 57 height 16
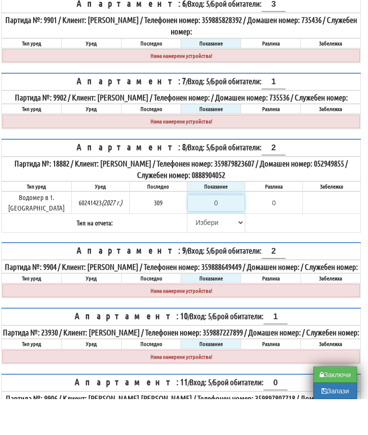
type input "3"
type input "-306.000"
type input "31"
type input "-278.000"
type input "312"
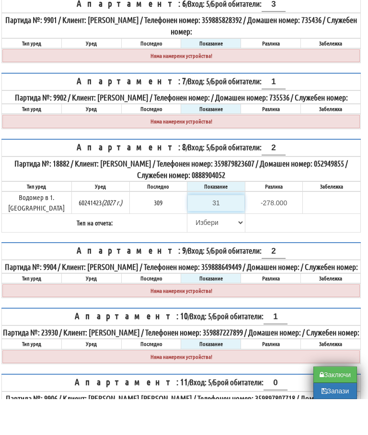
type input "3.000"
type input "312.2"
type input "3.200"
type input "312.2"
click at [188, 250] on select "[PERSON_NAME] Телефон Бележка Неосигурен достъп Самоотчет Служебно Дистанционен" at bounding box center [216, 258] width 57 height 16
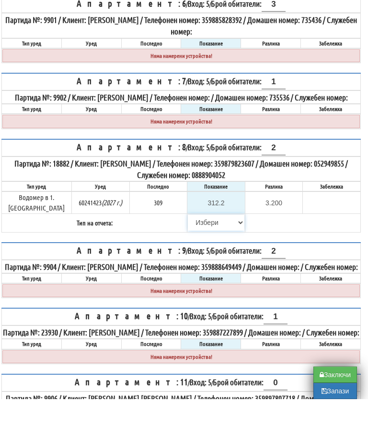
scroll to position [487, 6]
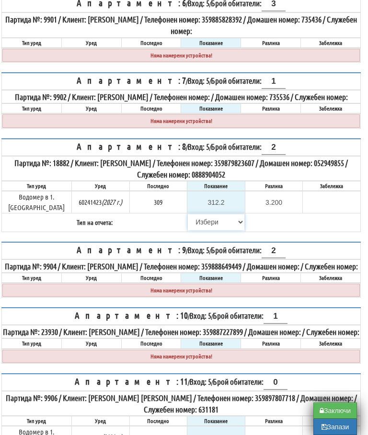
select select "89c75930-9bfd-e511-80be-8d5a1dced85a"
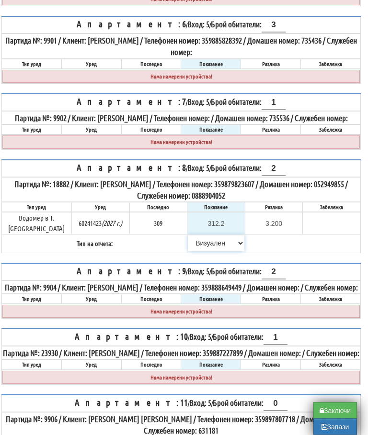
scroll to position [486, 6]
